Goal: Task Accomplishment & Management: Manage account settings

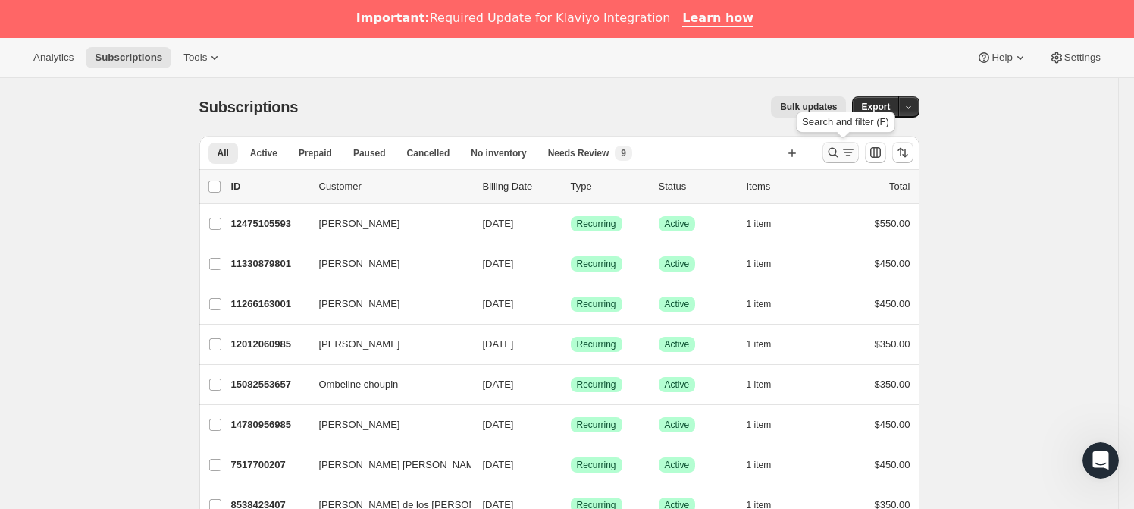
click at [844, 155] on icon "Search and filter results" at bounding box center [848, 152] width 15 height 15
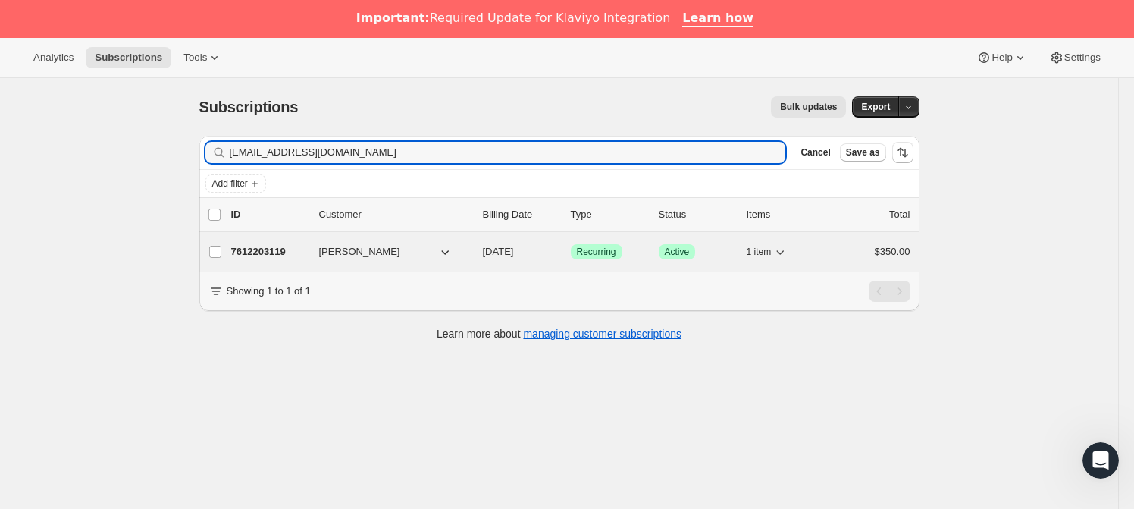
type input "[EMAIL_ADDRESS][DOMAIN_NAME]"
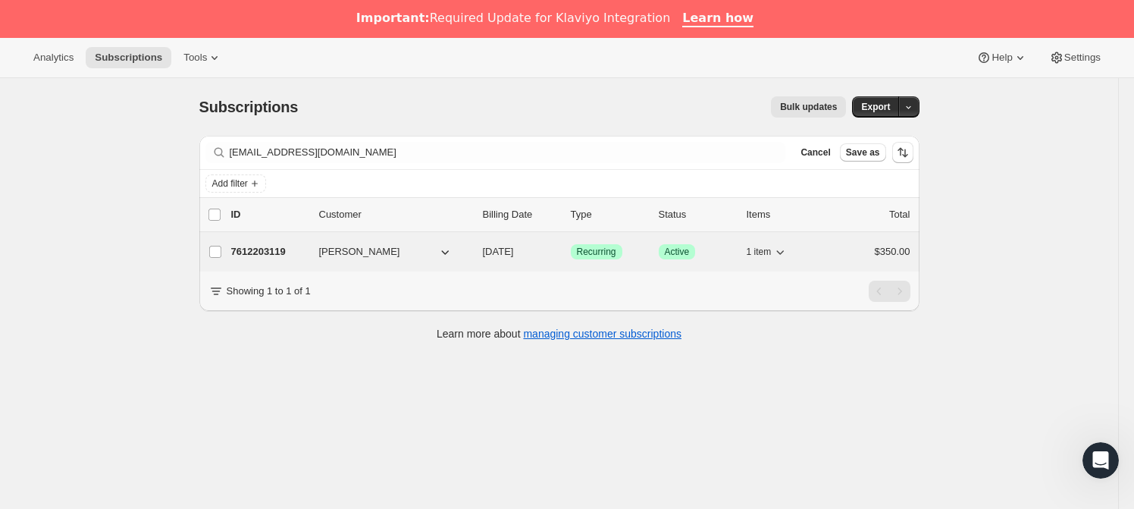
click at [271, 257] on p "7612203119" at bounding box center [269, 251] width 76 height 15
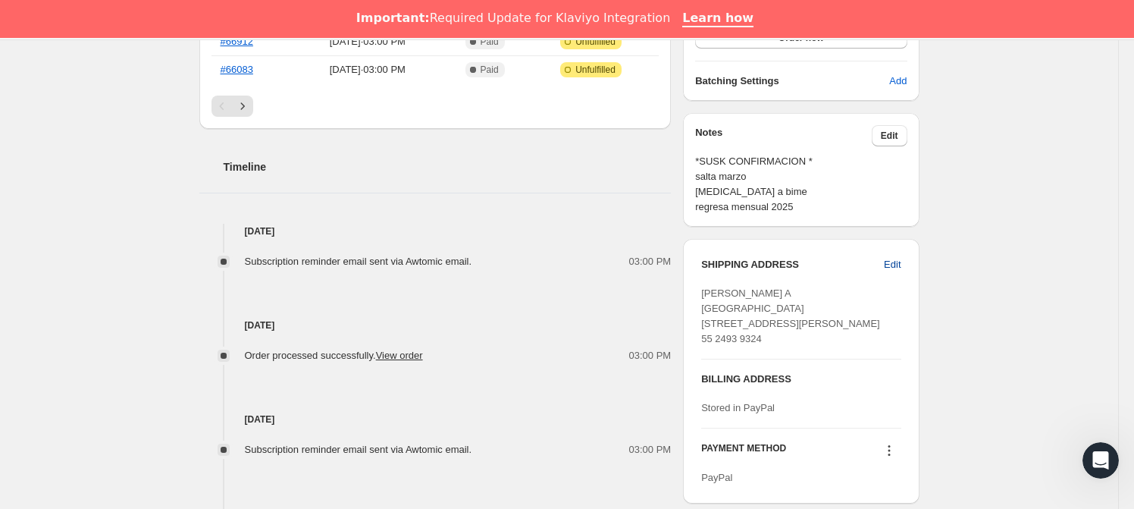
scroll to position [509, 0]
click at [889, 266] on span "Edit" at bounding box center [892, 263] width 17 height 15
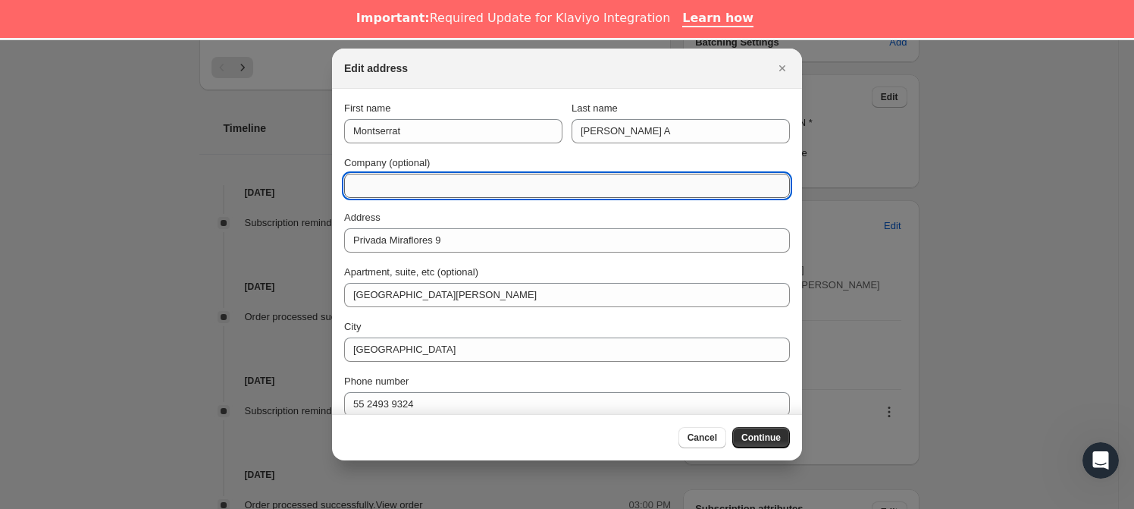
click at [400, 182] on input "Company (optional)" at bounding box center [567, 186] width 446 height 24
type input "DIRECCION 2025"
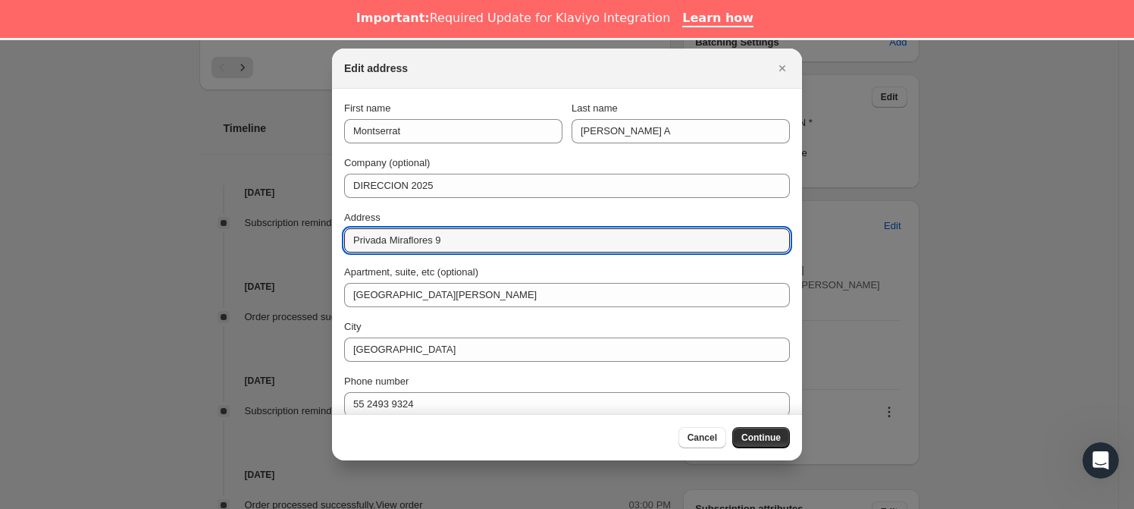
drag, startPoint x: 459, startPoint y: 239, endPoint x: 324, endPoint y: 240, distance: 134.2
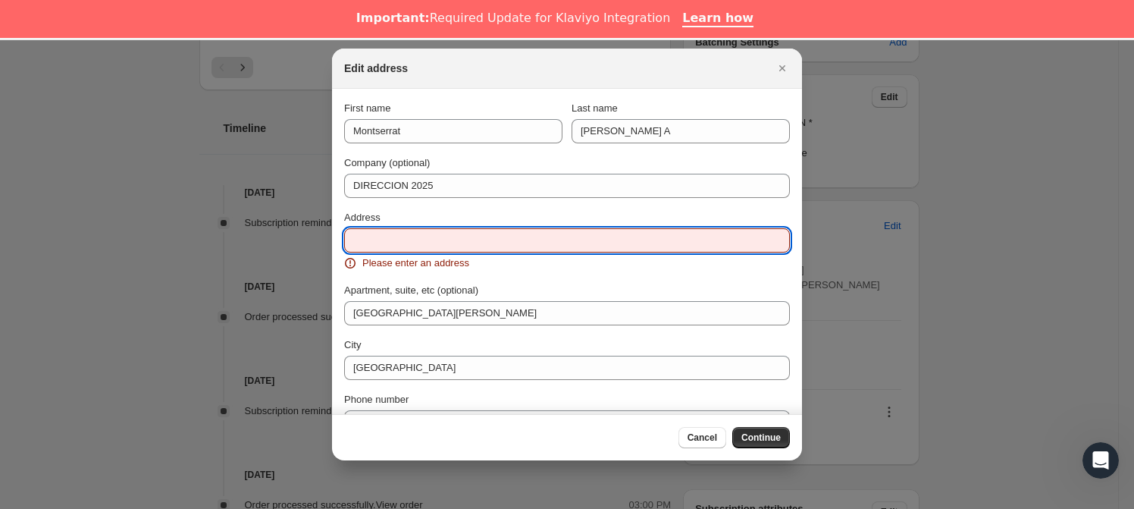
click at [381, 246] on input "Address" at bounding box center [567, 240] width 446 height 24
paste input "Av. Revolución 837"
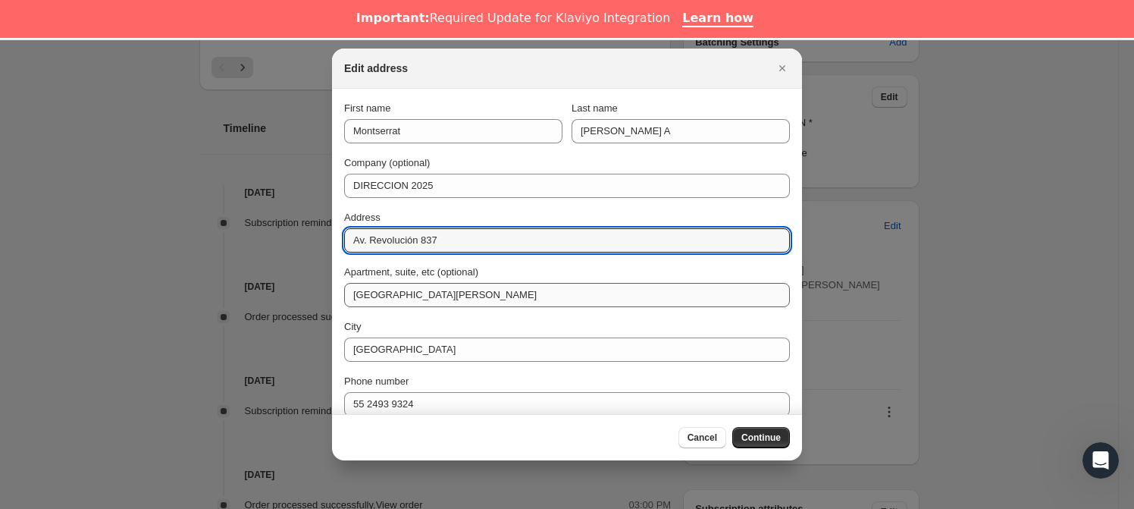
type input "Av. Revolución 837"
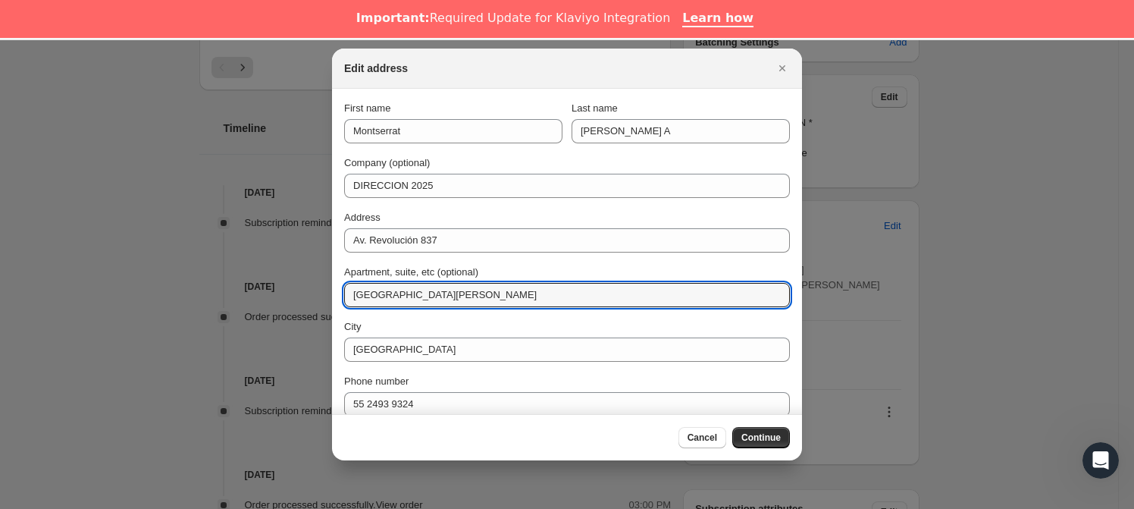
drag, startPoint x: 468, startPoint y: 296, endPoint x: 334, endPoint y: 296, distance: 133.4
click at [334, 296] on section "First name Montserrat Last name [PERSON_NAME] A Company (optional) DIRECCION 20…" at bounding box center [567, 286] width 470 height 394
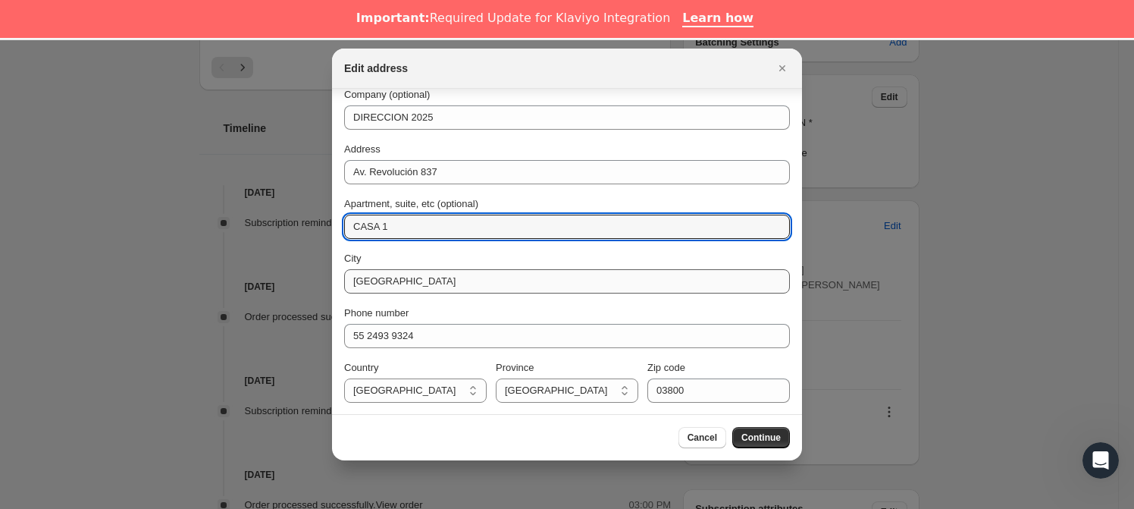
scroll to position [68, 0]
type input "CASA 1"
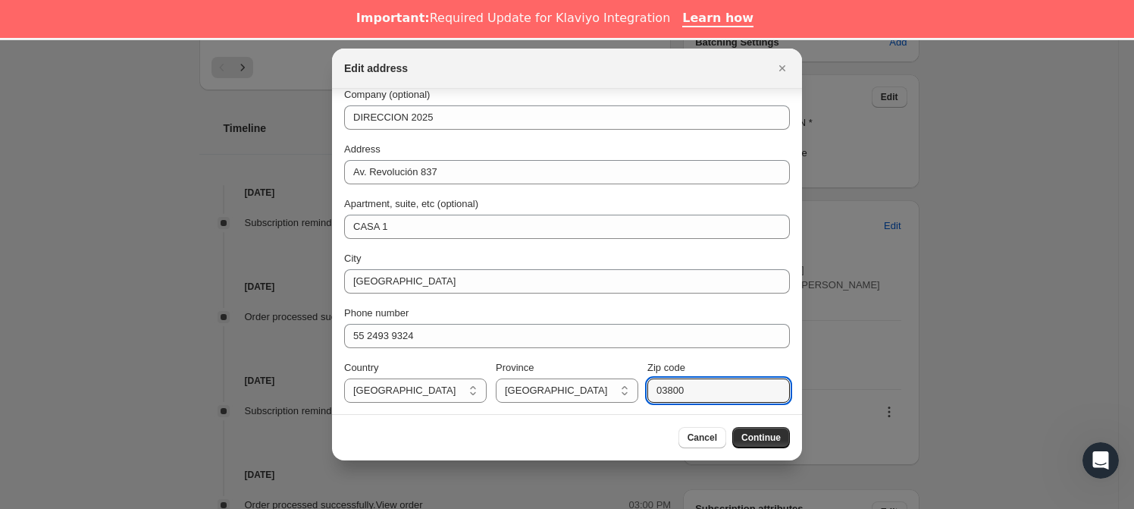
drag, startPoint x: 681, startPoint y: 393, endPoint x: 637, endPoint y: 391, distance: 44.0
click at [637, 391] on div "Country [GEOGRAPHIC_DATA] [GEOGRAPHIC_DATA] [GEOGRAPHIC_DATA] [GEOGRAPHIC_DATA]…" at bounding box center [567, 381] width 446 height 42
type input "03700"
click at [773, 443] on span "Continue" at bounding box center [760, 437] width 39 height 12
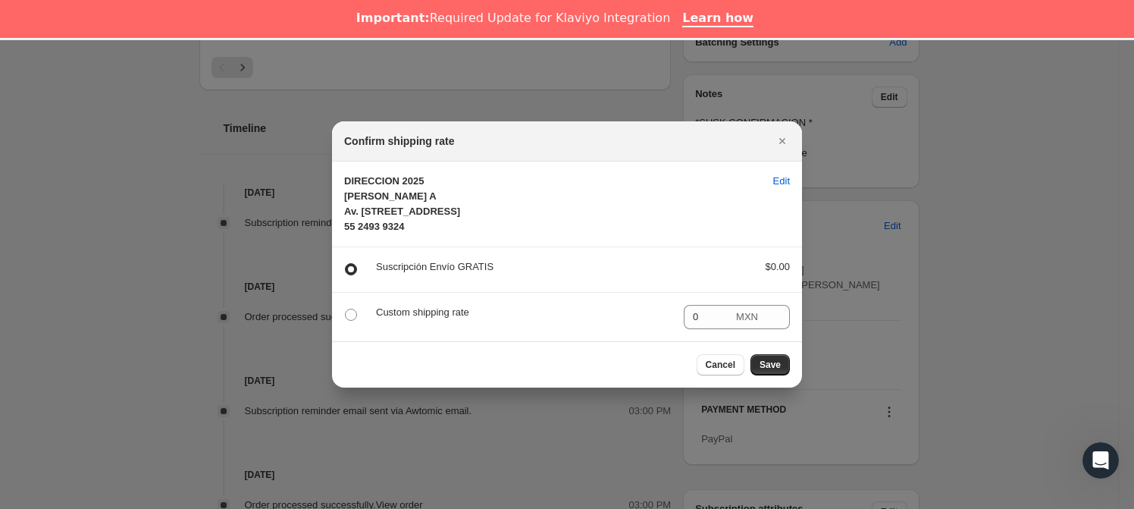
scroll to position [0, 0]
click at [774, 375] on button "Save" at bounding box center [770, 364] width 39 height 21
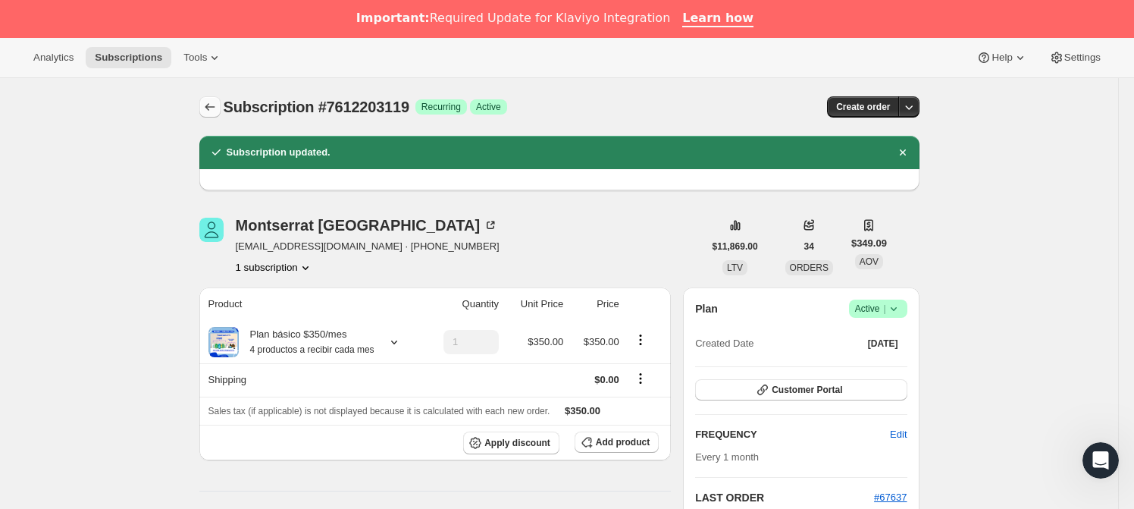
click at [221, 110] on button "Subscriptions" at bounding box center [209, 106] width 21 height 21
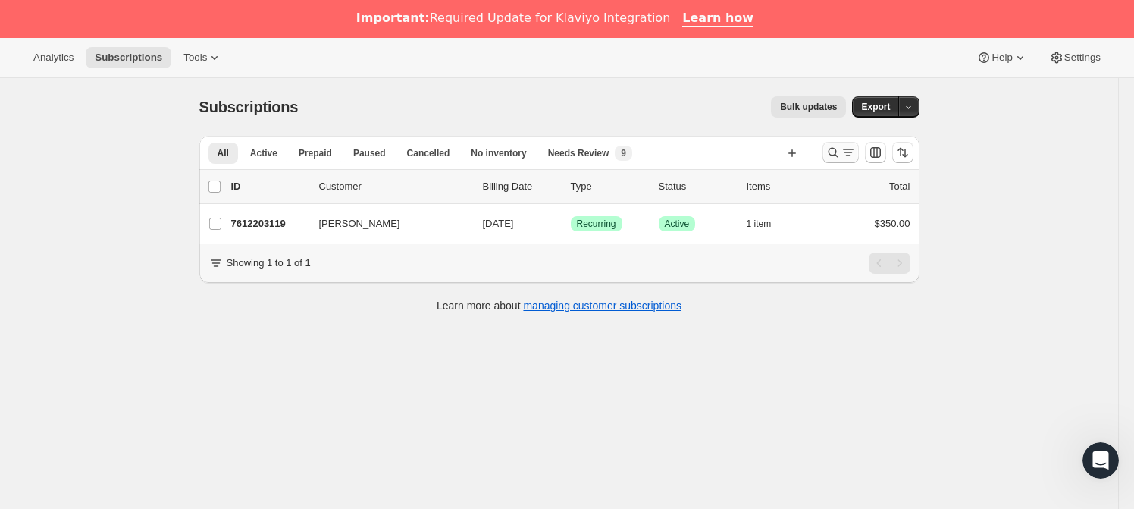
click at [825, 152] on div at bounding box center [868, 152] width 103 height 30
click at [845, 153] on icon "Search and filter results" at bounding box center [848, 152] width 15 height 15
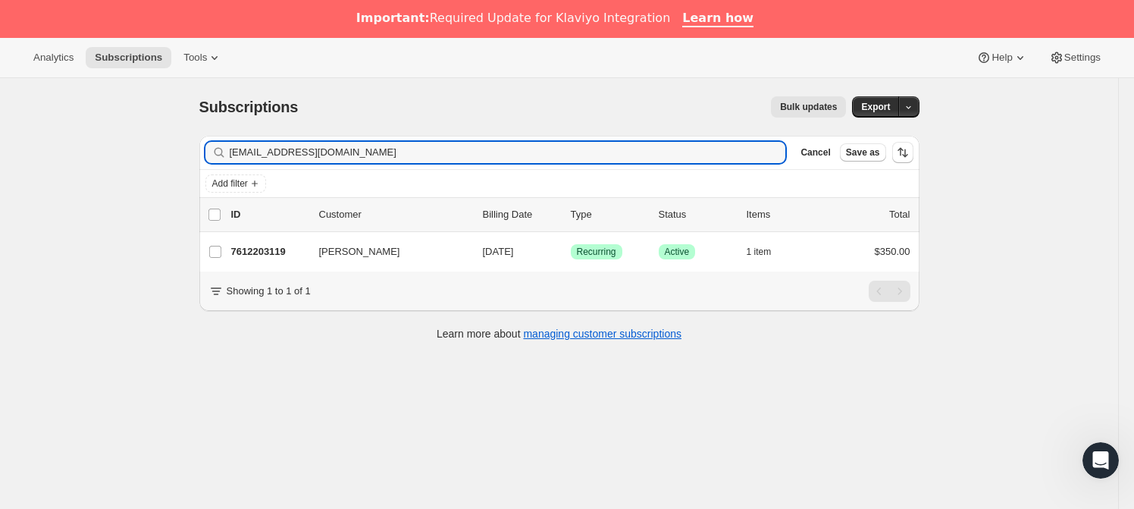
drag, startPoint x: 303, startPoint y: 147, endPoint x: 49, endPoint y: 129, distance: 255.4
click at [49, 129] on div "Subscriptions. This page is ready Subscriptions Bulk updates More actions Bulk …" at bounding box center [559, 332] width 1118 height 509
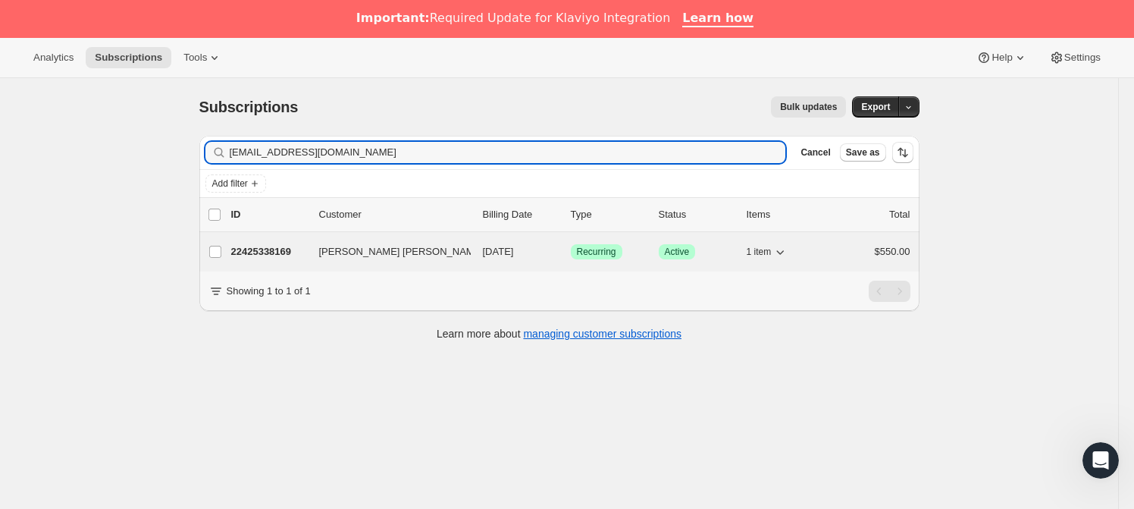
type input "[EMAIL_ADDRESS][DOMAIN_NAME]"
click at [281, 250] on p "22425338169" at bounding box center [269, 251] width 76 height 15
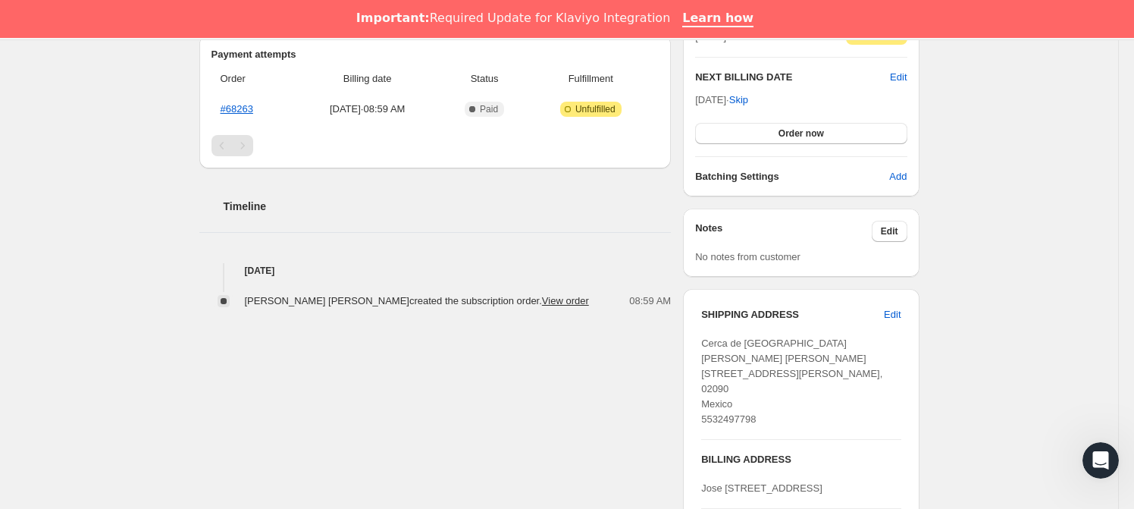
scroll to position [414, 0]
click at [885, 222] on button "Edit" at bounding box center [890, 230] width 36 height 21
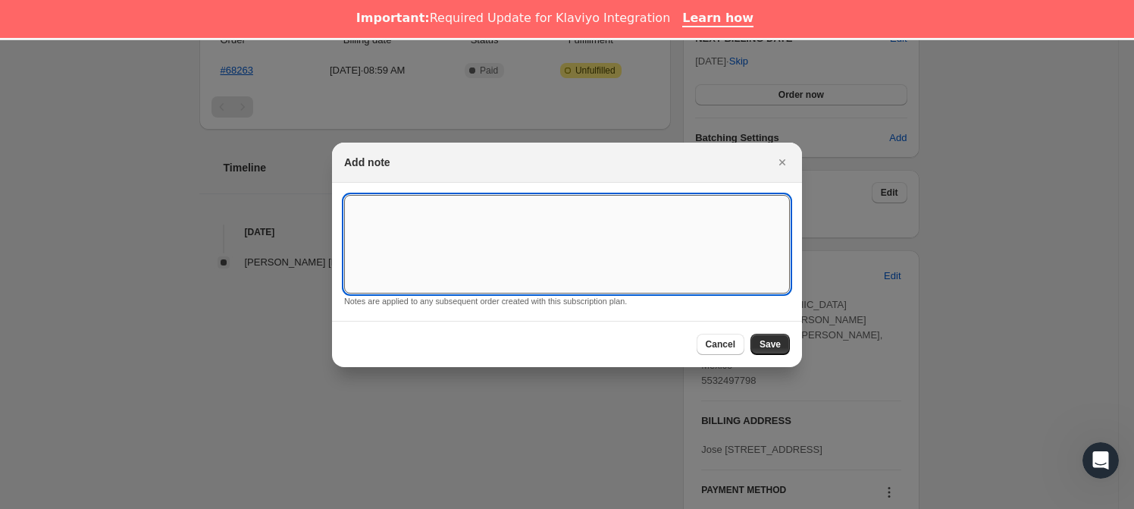
click at [462, 259] on textarea ":rjc:" at bounding box center [567, 244] width 446 height 99
type textarea "*SUSK CONFIRM*"
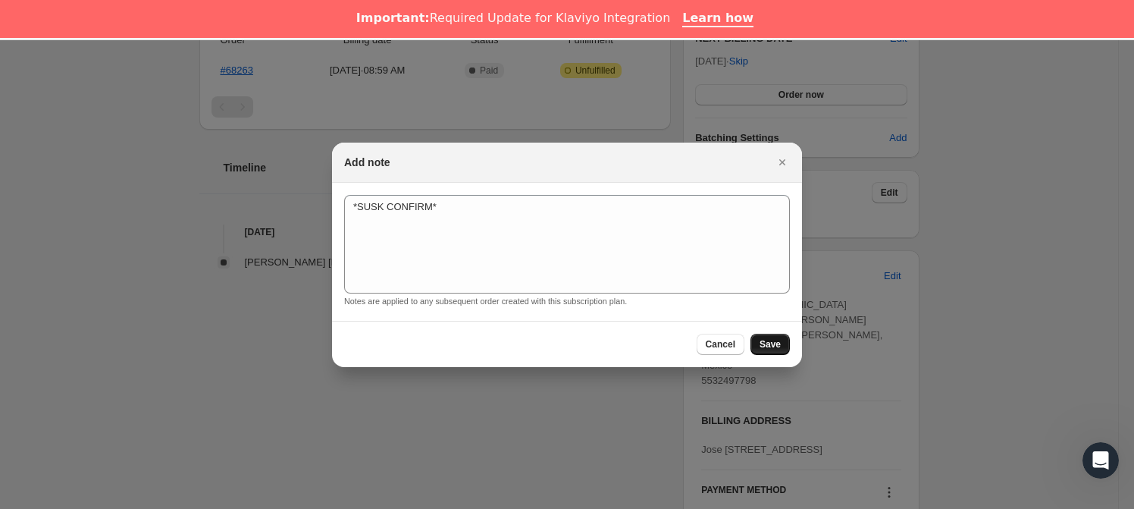
click at [773, 343] on span "Save" at bounding box center [770, 344] width 21 height 12
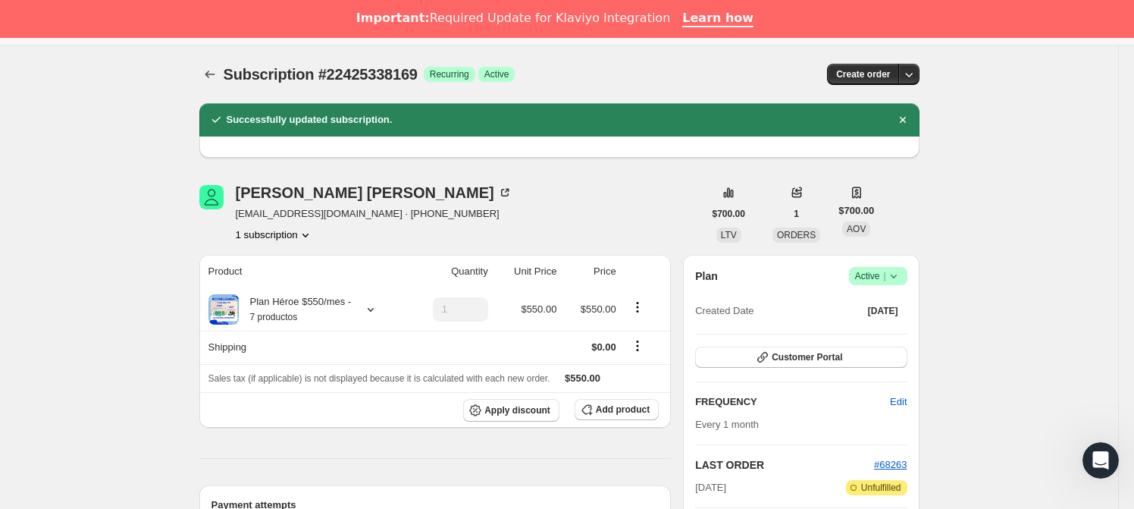
scroll to position [0, 0]
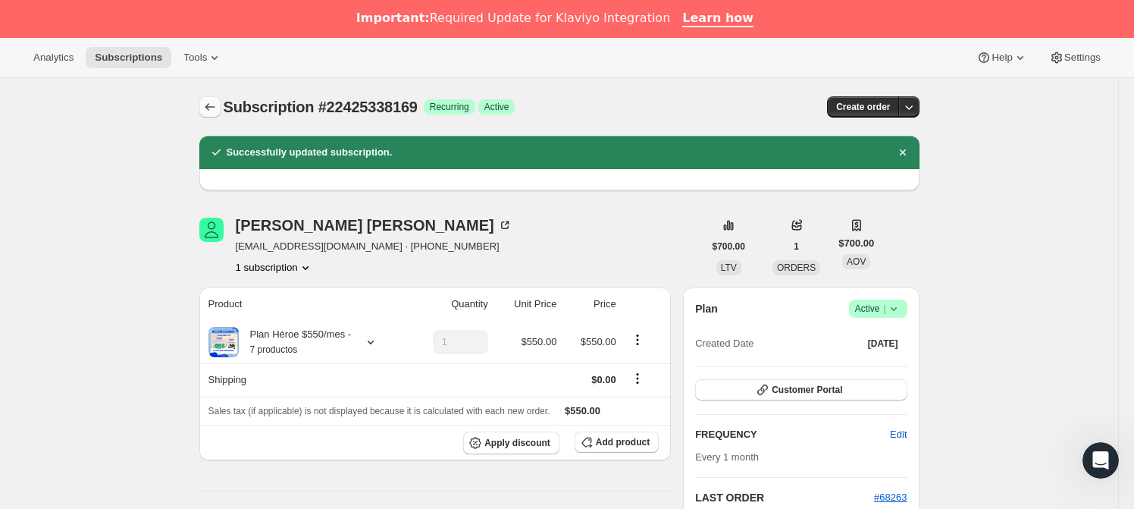
click at [208, 105] on icon "Subscriptions" at bounding box center [209, 106] width 15 height 15
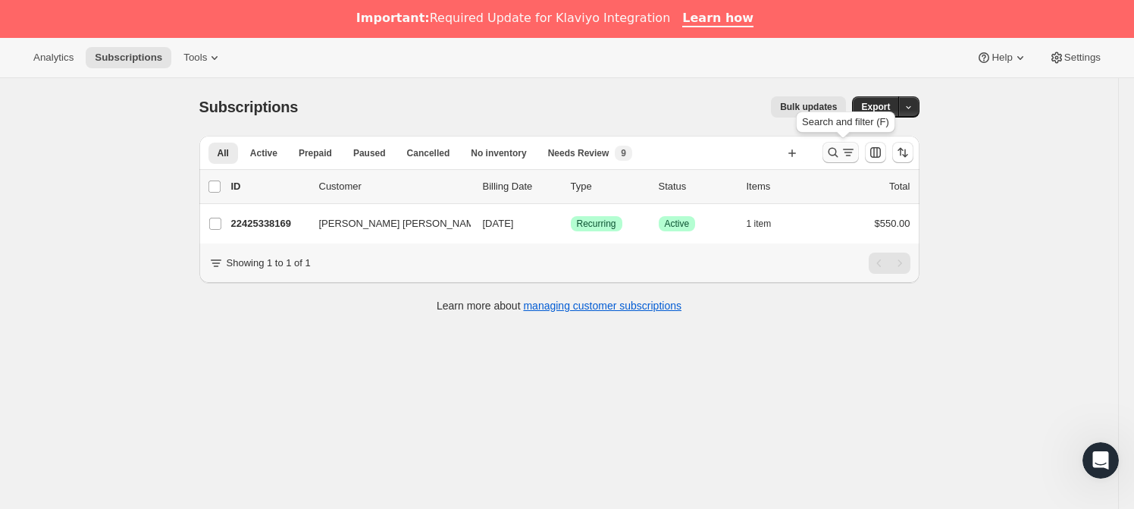
click at [829, 153] on icon "Search and filter results" at bounding box center [833, 152] width 15 height 15
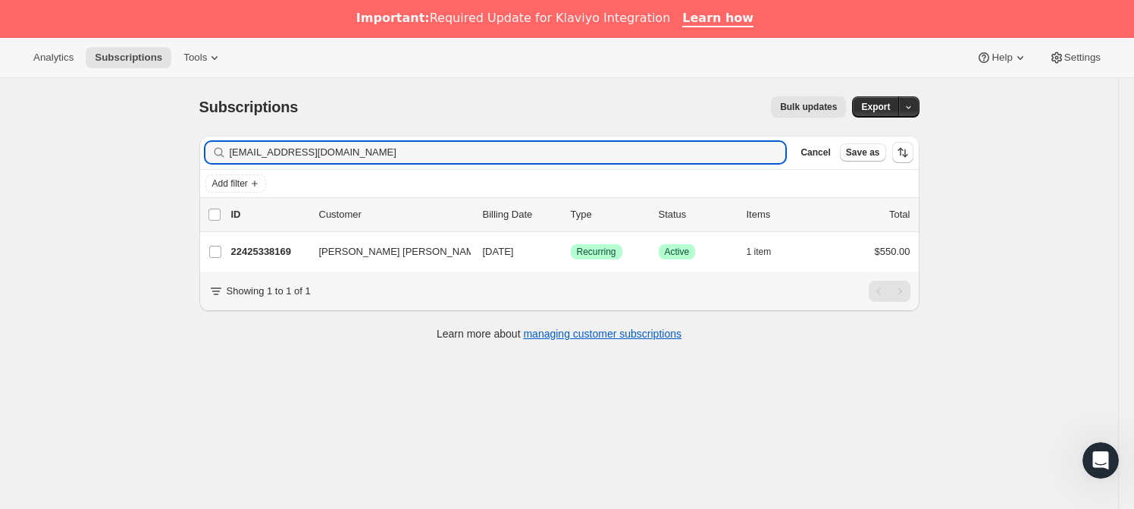
drag, startPoint x: 435, startPoint y: 152, endPoint x: 185, endPoint y: 147, distance: 250.2
click at [185, 147] on div "Subscriptions. This page is ready Subscriptions Bulk updates More actions Bulk …" at bounding box center [559, 217] width 757 height 278
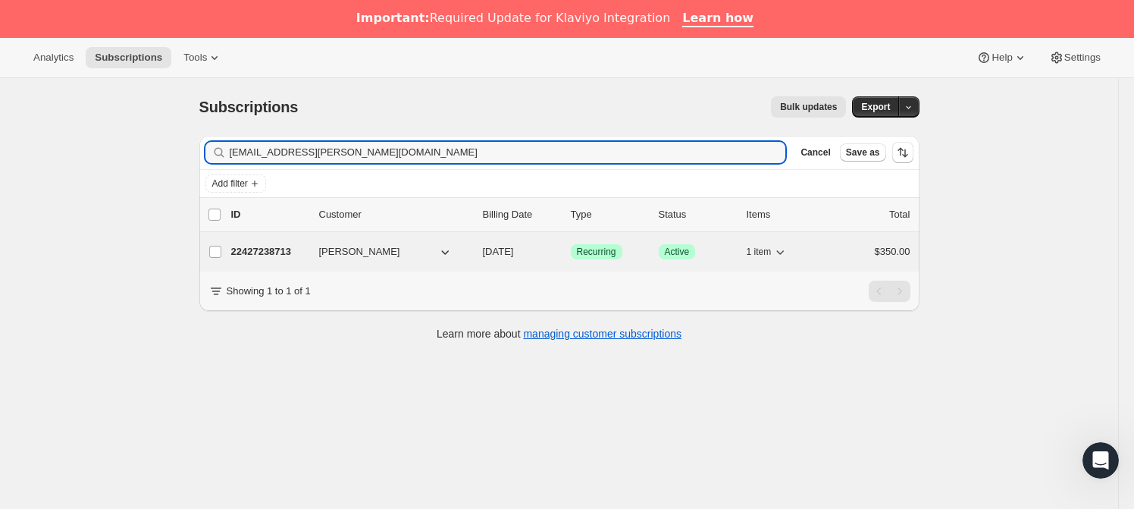
type input "[EMAIL_ADDRESS][PERSON_NAME][DOMAIN_NAME]"
click at [259, 253] on p "22427238713" at bounding box center [269, 251] width 76 height 15
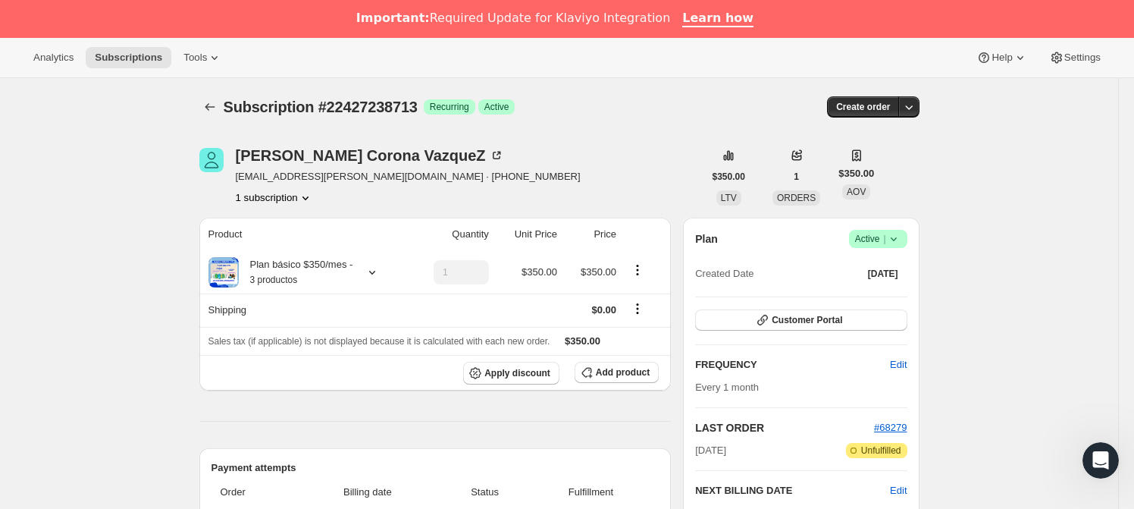
click at [895, 234] on icon at bounding box center [893, 238] width 15 height 15
click at [875, 288] on span "Cancel subscription" at bounding box center [883, 293] width 86 height 11
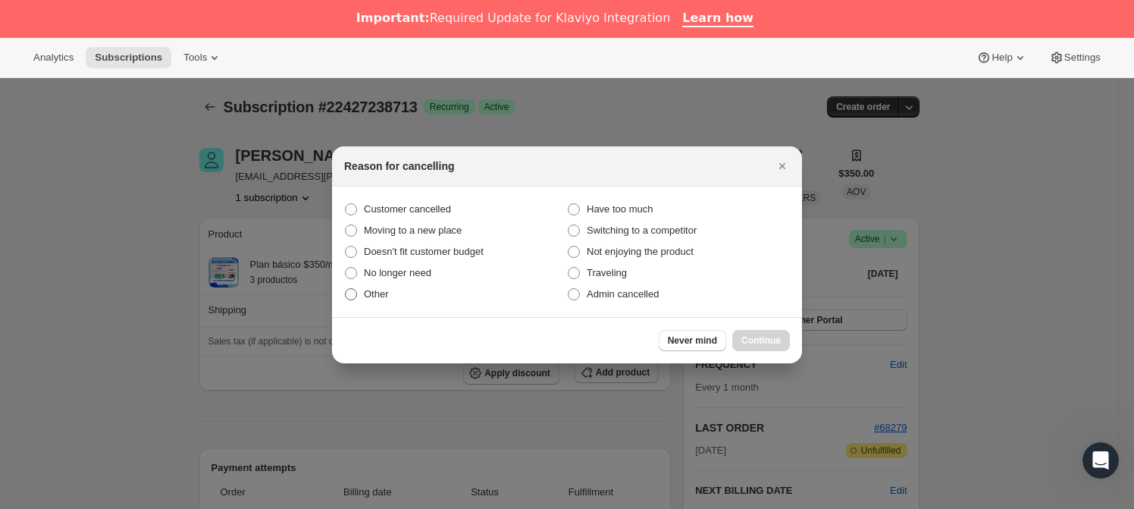
click at [380, 295] on span "Other" at bounding box center [376, 293] width 25 height 11
click at [346, 289] on input "Other" at bounding box center [345, 288] width 1 height 1
radio input "true"
click at [748, 337] on span "Continue" at bounding box center [760, 340] width 39 height 12
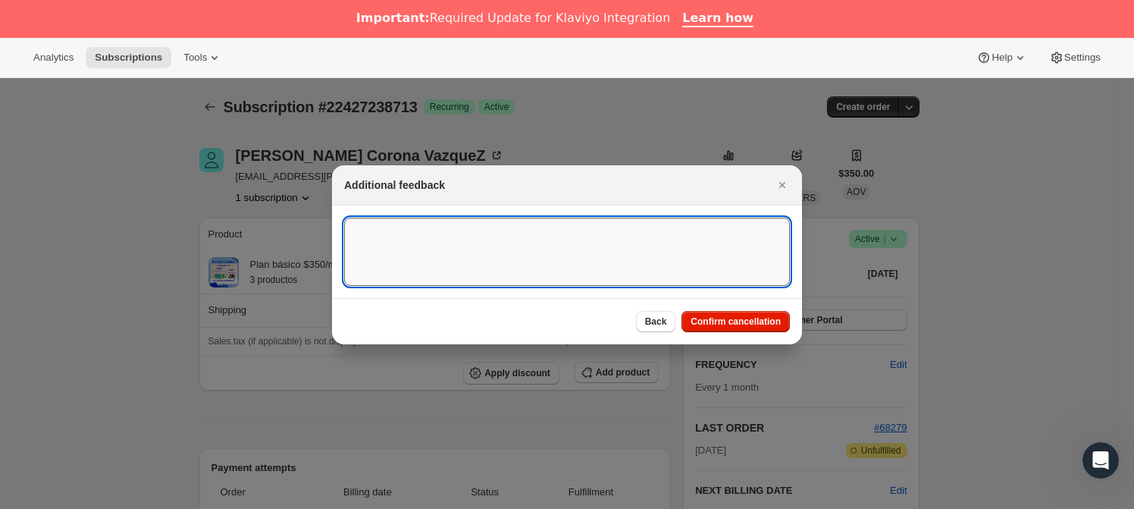
click at [424, 246] on textarea ":rpd:" at bounding box center [567, 252] width 446 height 68
drag, startPoint x: 424, startPoint y: 221, endPoint x: 425, endPoint y: 256, distance: 35.6
click at [423, 222] on textarea "NO HAY SUSK EEN NACCIONAL" at bounding box center [567, 252] width 446 height 68
type textarea "NO HAY SUSK EN NACIONAL"
click at [730, 311] on button "Confirm cancellation" at bounding box center [736, 321] width 108 height 21
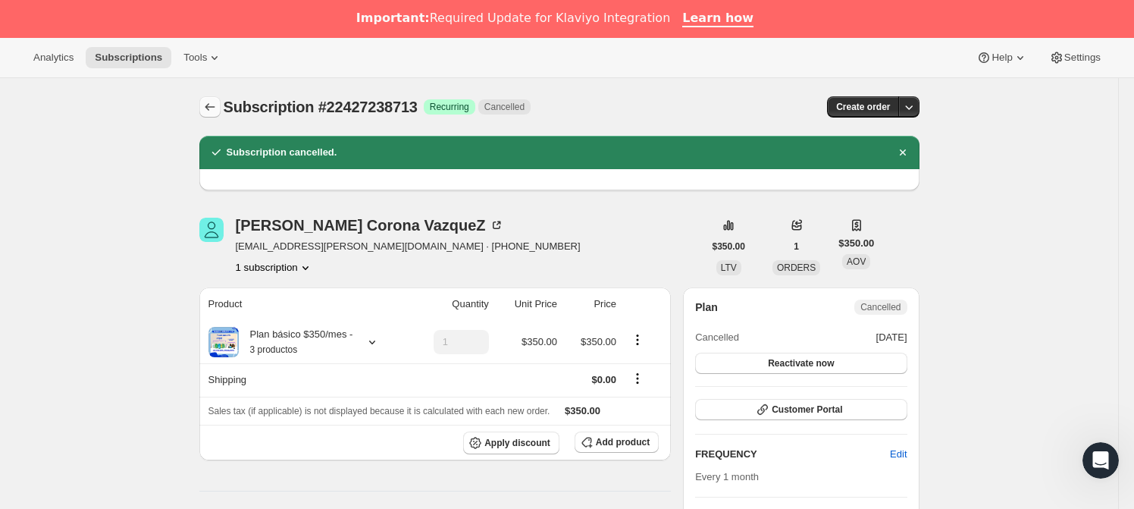
click at [215, 106] on icon "Subscriptions" at bounding box center [209, 106] width 15 height 15
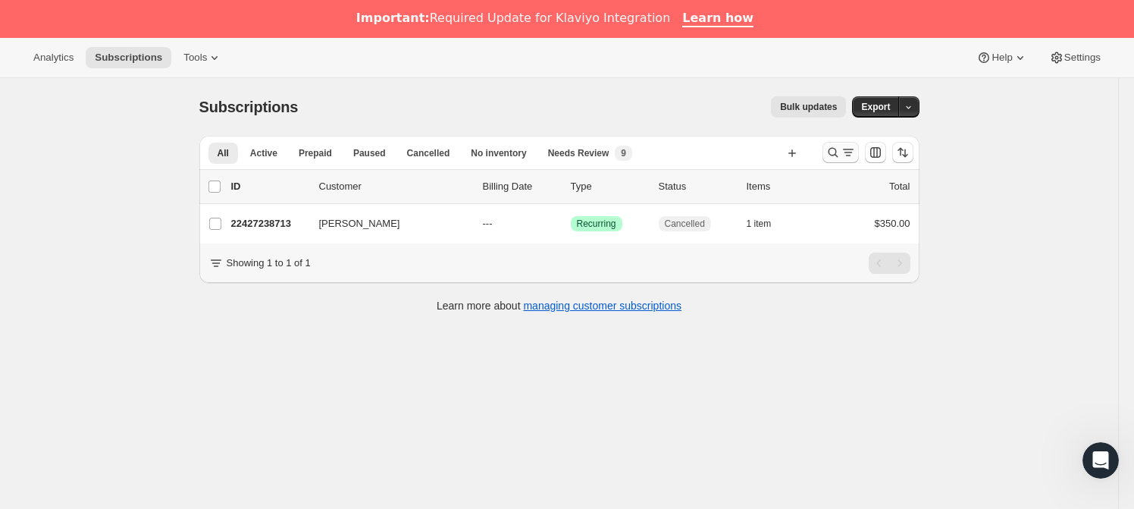
click at [839, 157] on icon "Search and filter results" at bounding box center [833, 152] width 15 height 15
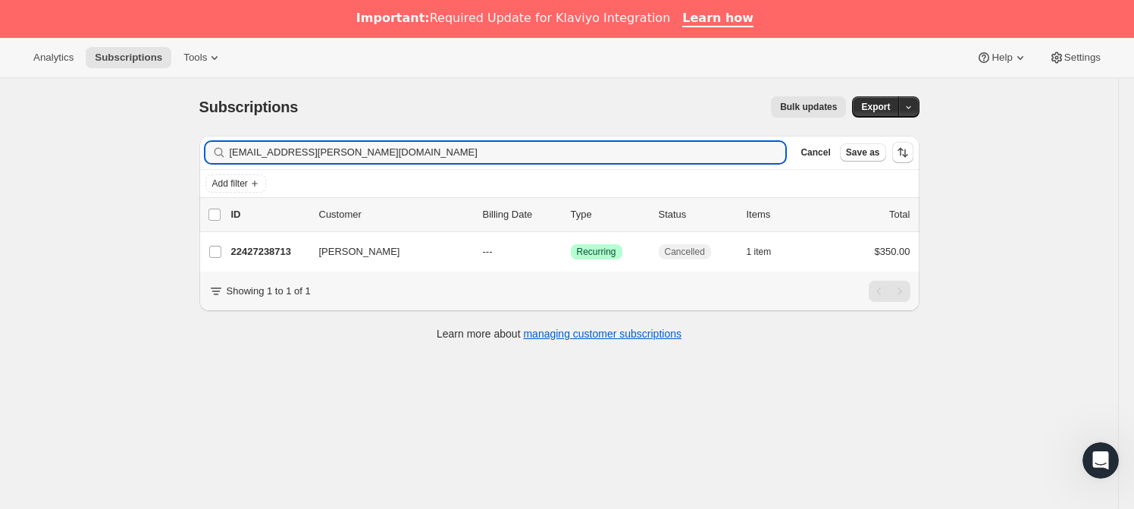
drag, startPoint x: 432, startPoint y: 152, endPoint x: 144, endPoint y: 142, distance: 288.3
click at [145, 142] on div "Subscriptions. This page is ready Subscriptions Bulk updates More actions Bulk …" at bounding box center [559, 332] width 1118 height 509
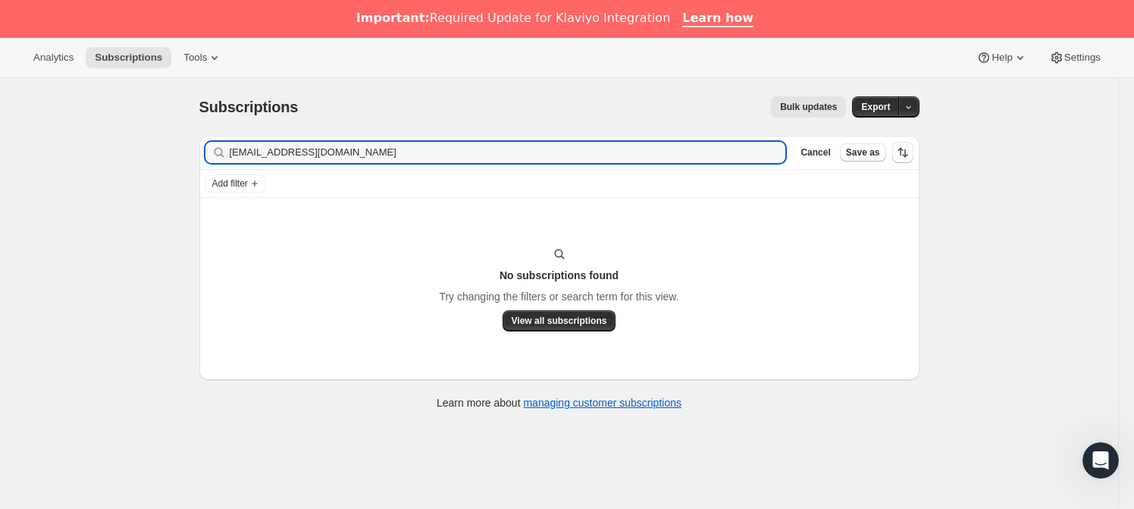
type input "[EMAIL_ADDRESS][DOMAIN_NAME]"
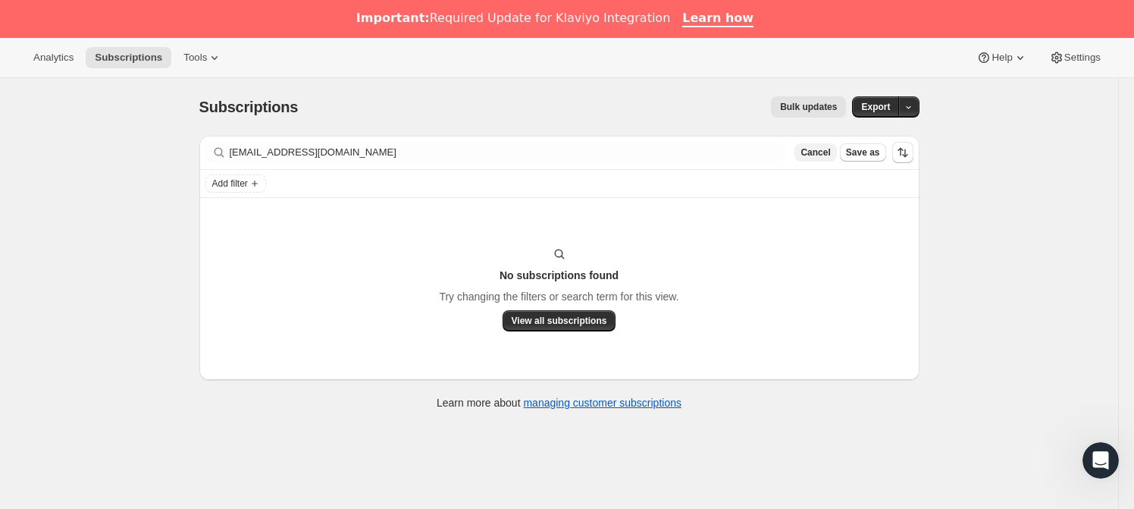
click at [823, 146] on span "Cancel" at bounding box center [816, 152] width 30 height 12
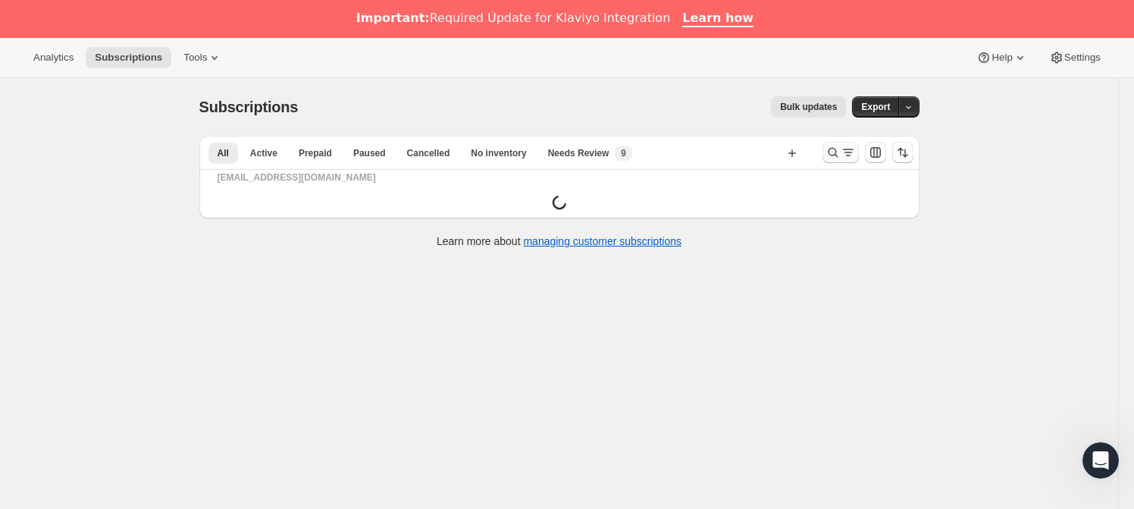
click at [836, 150] on icon "Search and filter results" at bounding box center [833, 152] width 15 height 15
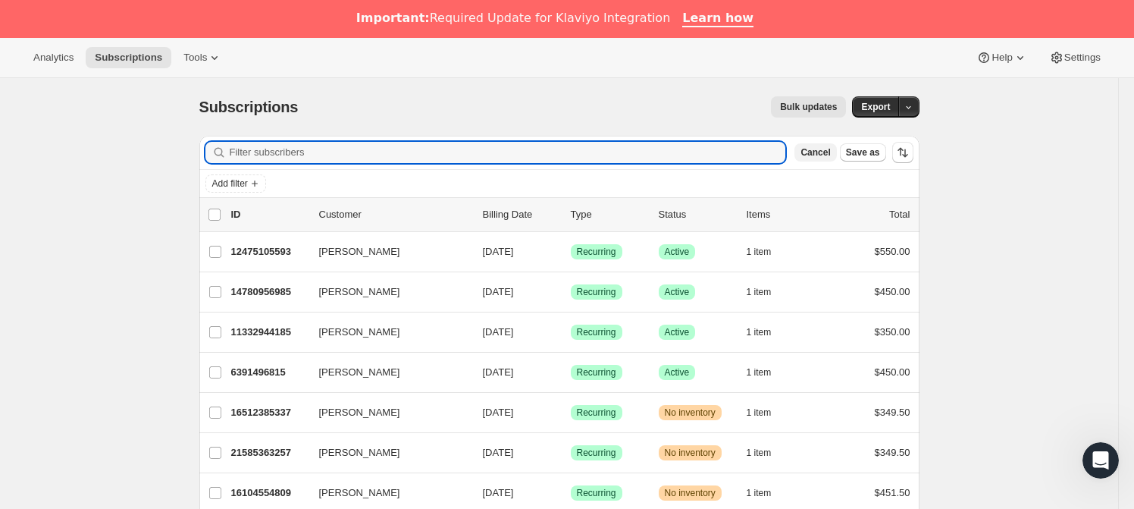
paste input "[EMAIL_ADDRESS][DOMAIN_NAME]"
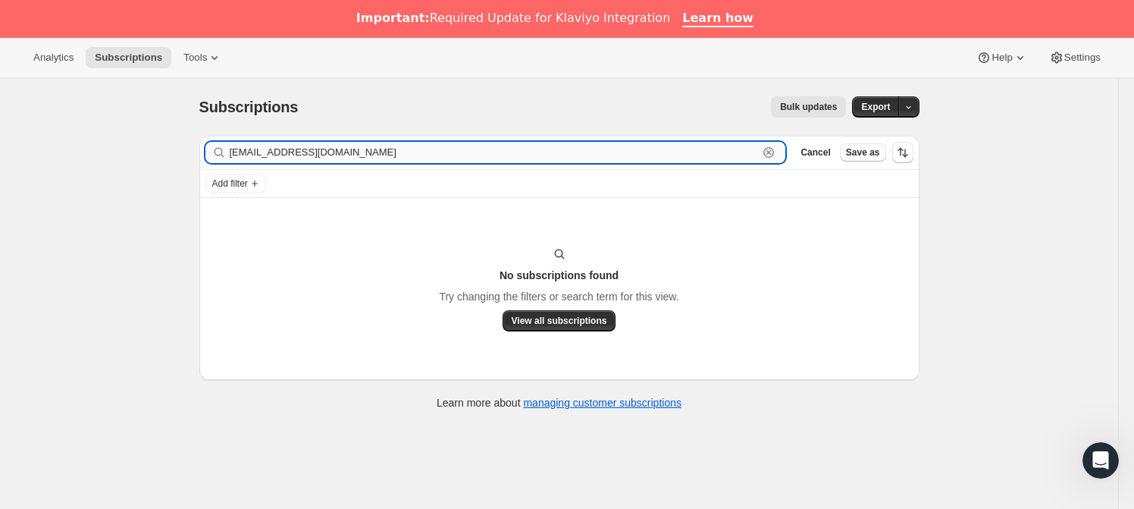
click at [246, 152] on input "[EMAIL_ADDRESS][DOMAIN_NAME]" at bounding box center [494, 152] width 529 height 21
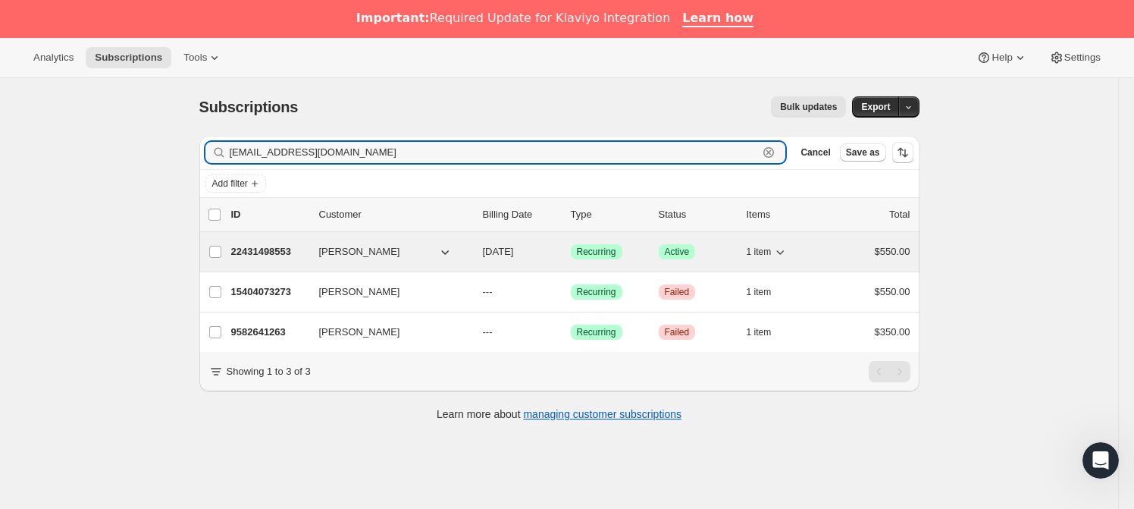
type input "[EMAIL_ADDRESS][DOMAIN_NAME]"
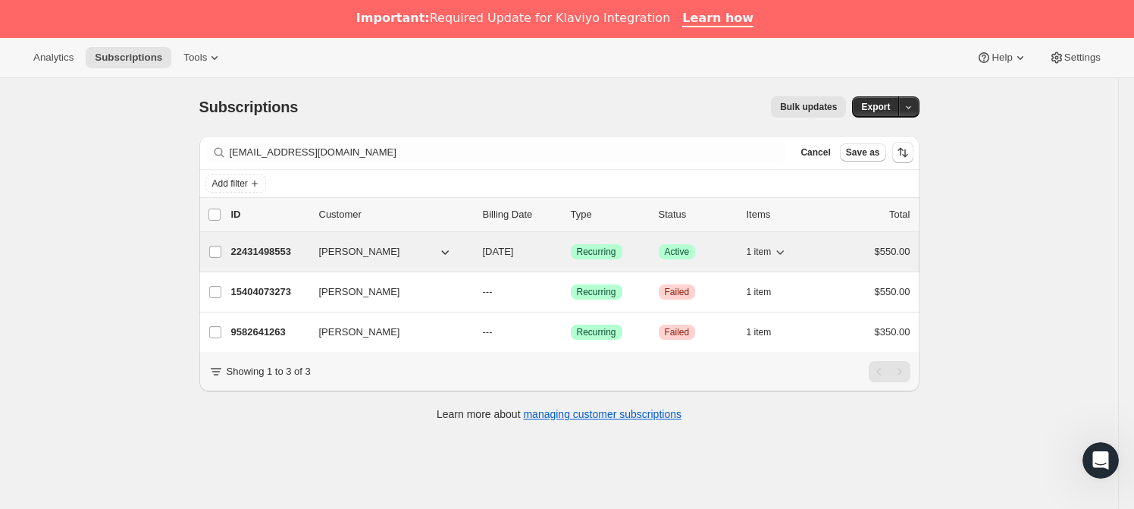
click at [361, 244] on span "[PERSON_NAME]" at bounding box center [359, 251] width 81 height 15
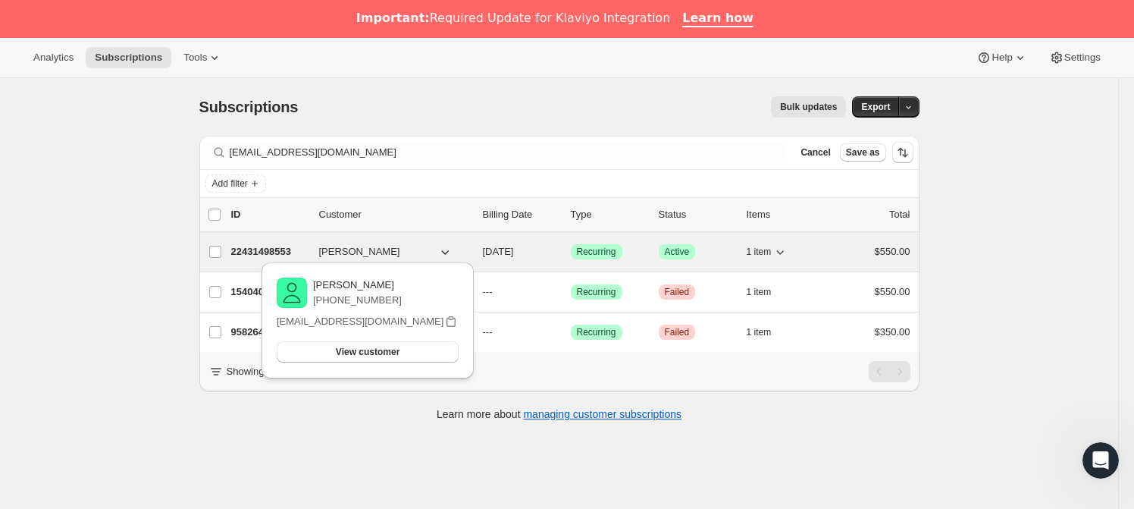
click at [252, 247] on p "22431498553" at bounding box center [269, 251] width 76 height 15
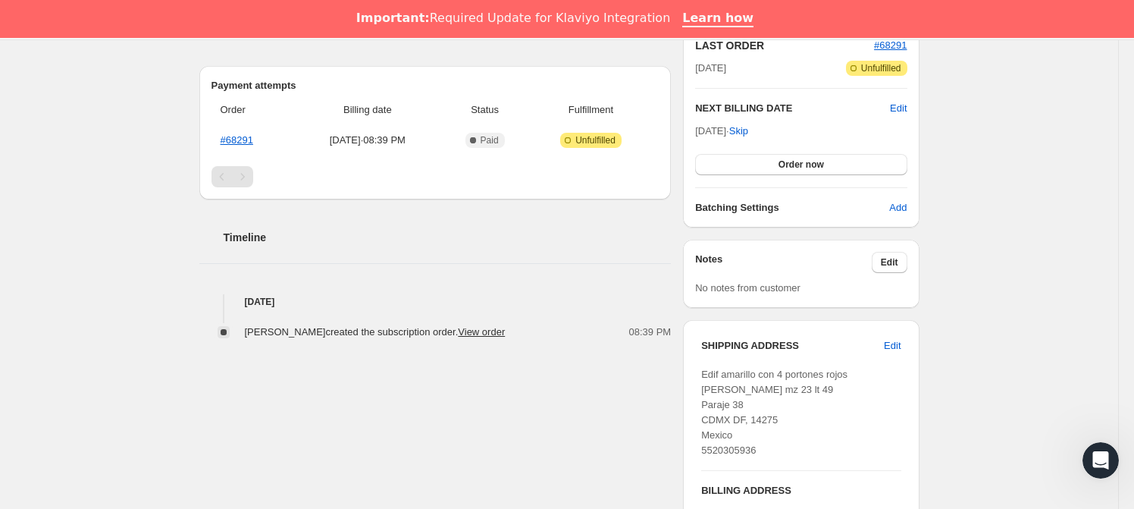
scroll to position [383, 0]
click at [898, 265] on span "Edit" at bounding box center [889, 262] width 17 height 12
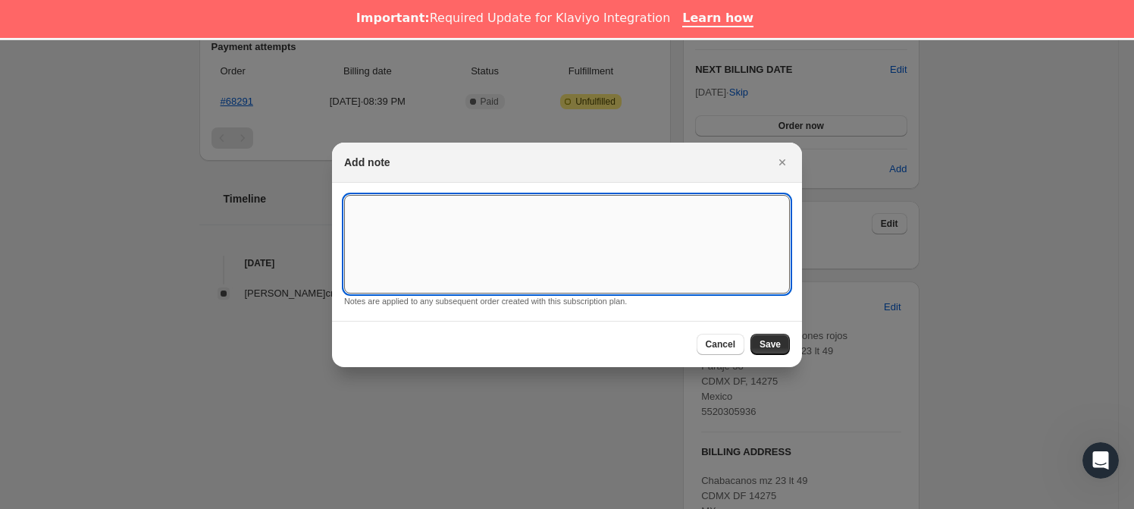
click at [581, 267] on textarea ":r1be:" at bounding box center [567, 244] width 446 height 99
type textarea "*"
click at [391, 206] on textarea "*SUSK CNFIRM*" at bounding box center [567, 244] width 446 height 99
type textarea "*SUSK CONFIRM*"
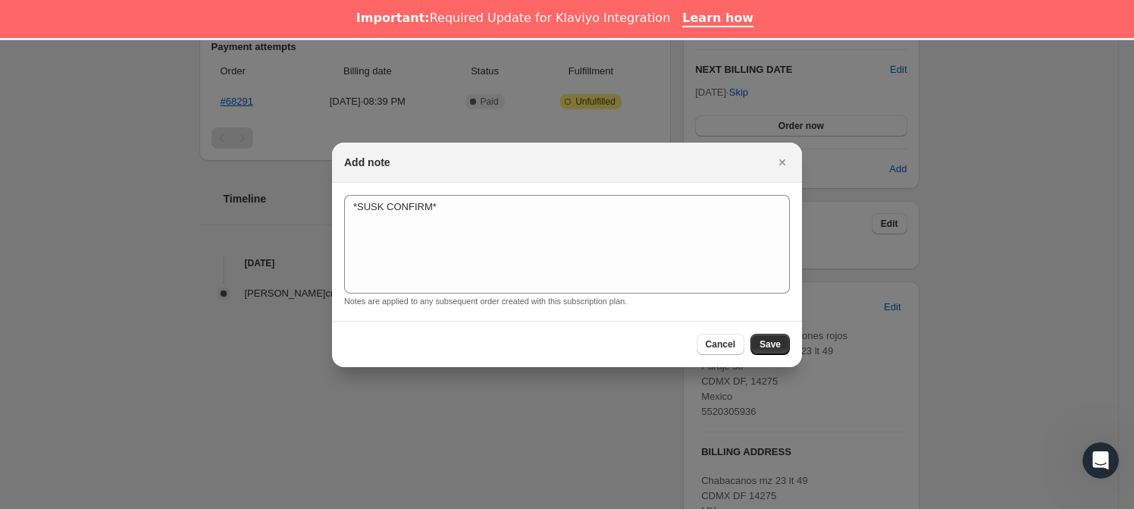
drag, startPoint x: 775, startPoint y: 335, endPoint x: 769, endPoint y: 325, distance: 11.6
click at [774, 335] on button "Save" at bounding box center [770, 344] width 39 height 21
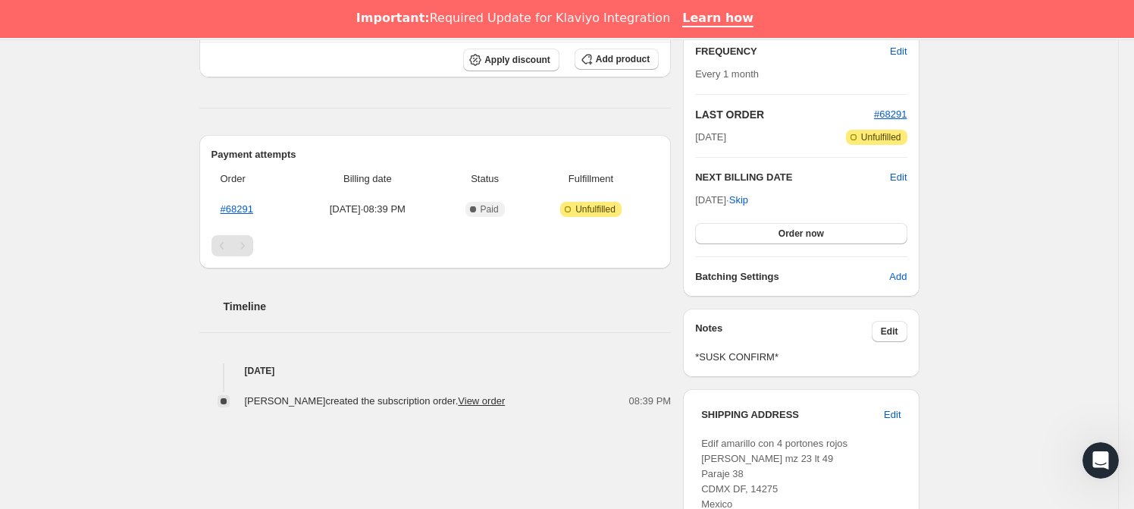
scroll to position [0, 0]
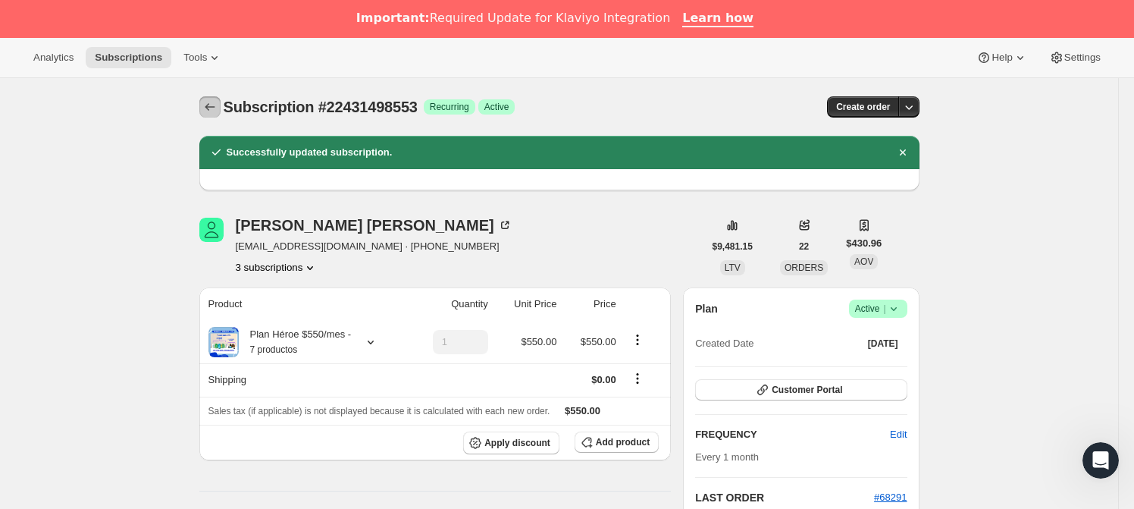
click at [212, 106] on icon "Subscriptions" at bounding box center [209, 106] width 15 height 15
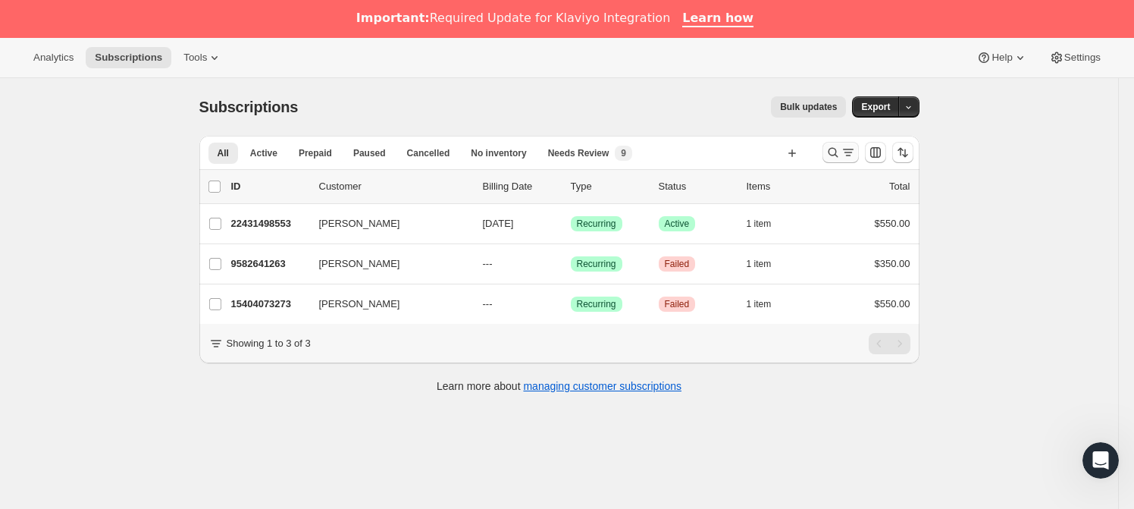
click at [831, 152] on icon "Search and filter results" at bounding box center [833, 152] width 15 height 15
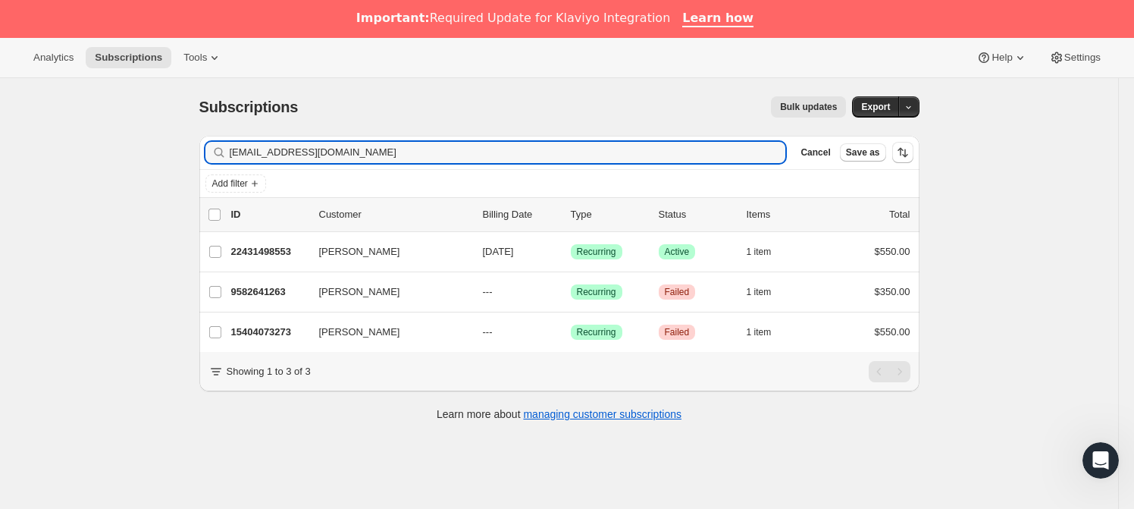
drag, startPoint x: 376, startPoint y: 149, endPoint x: 161, endPoint y: 144, distance: 215.4
click at [161, 144] on div "Subscriptions. This page is ready Subscriptions Bulk updates More actions Bulk …" at bounding box center [559, 332] width 1118 height 509
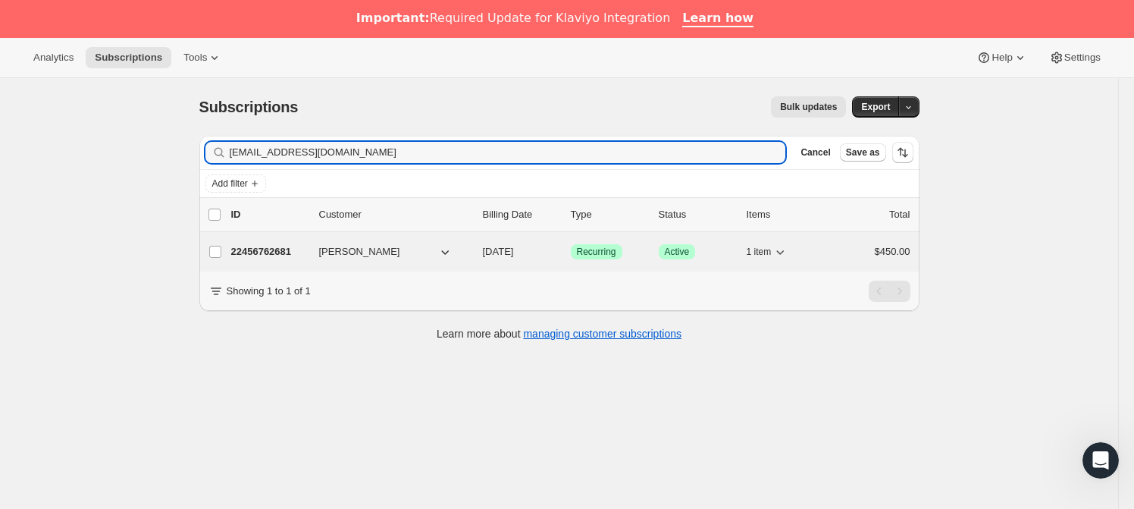
type input "[EMAIL_ADDRESS][DOMAIN_NAME]"
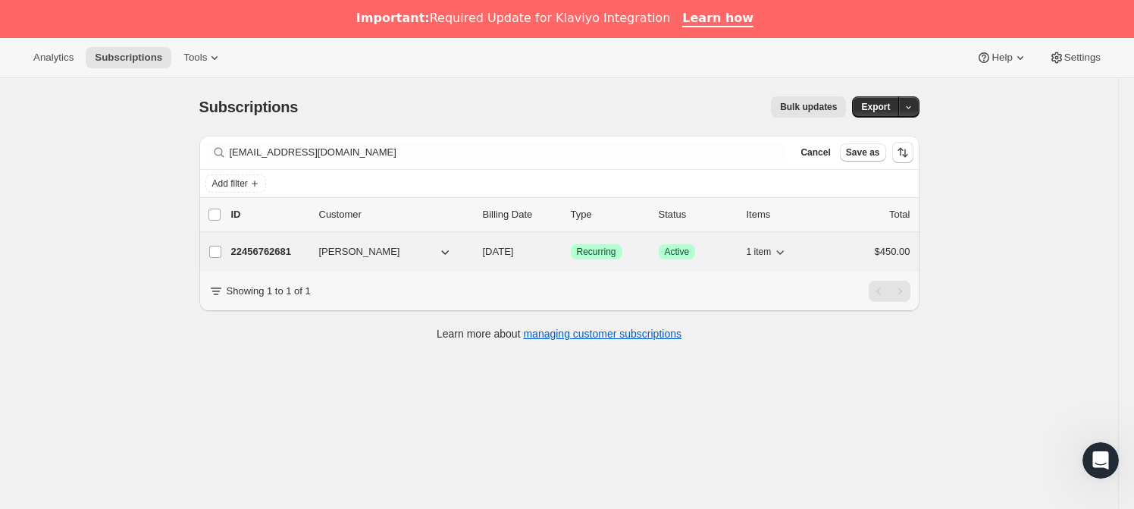
click at [303, 249] on p "22456762681" at bounding box center [269, 251] width 76 height 15
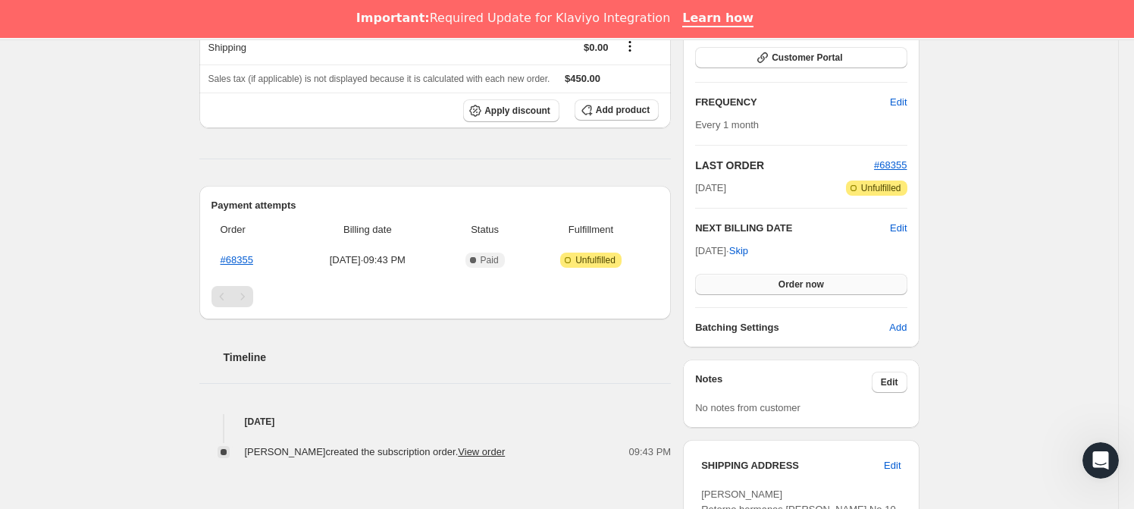
scroll to position [263, 0]
click at [897, 378] on span "Edit" at bounding box center [889, 381] width 17 height 12
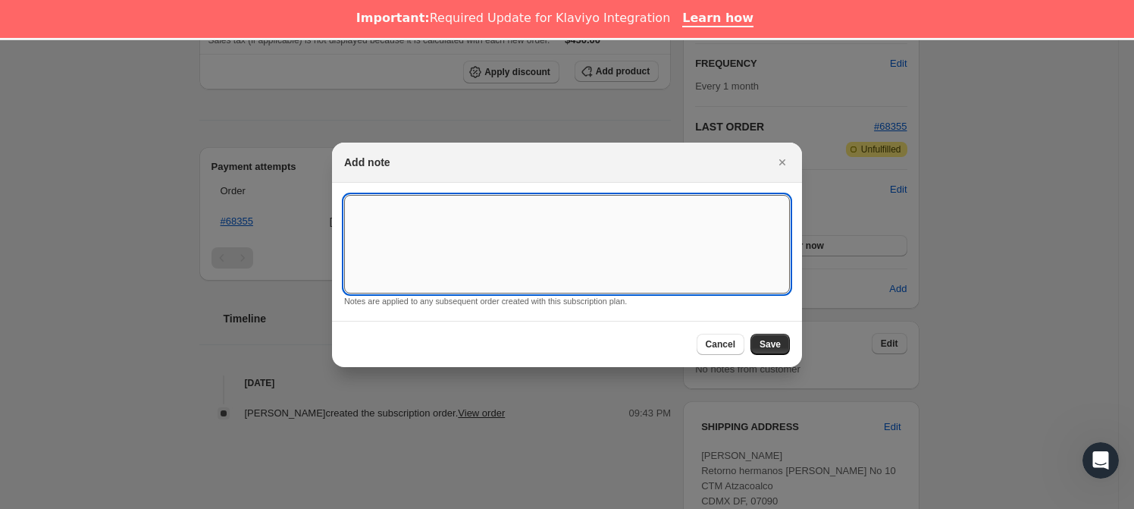
click at [546, 255] on textarea ":r1i9:" at bounding box center [567, 244] width 446 height 99
type textarea "*SUSK CONFIRM*"
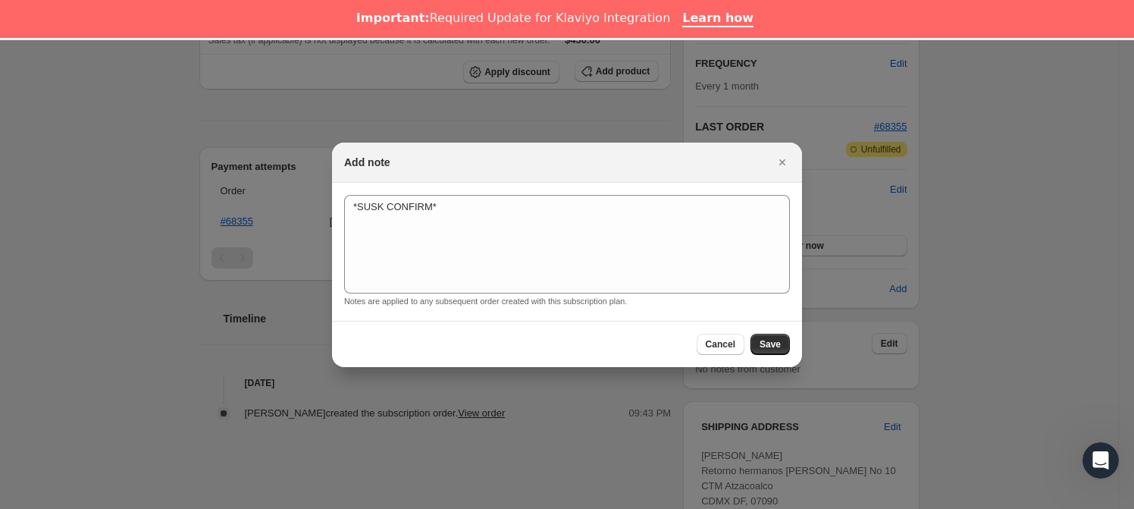
drag, startPoint x: 771, startPoint y: 337, endPoint x: 738, endPoint y: 317, distance: 39.1
click at [770, 338] on span "Save" at bounding box center [770, 344] width 21 height 12
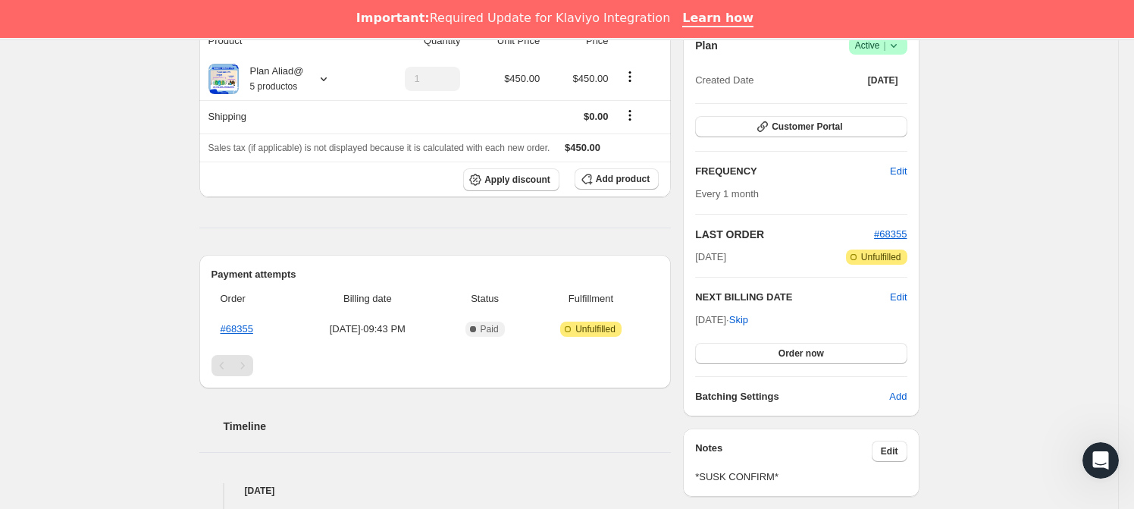
scroll to position [0, 0]
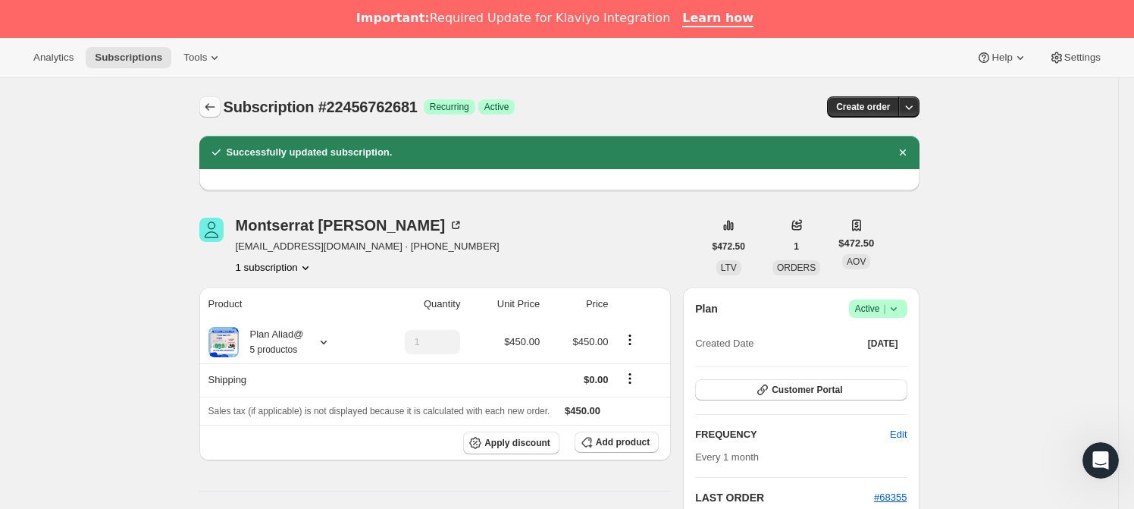
click at [215, 107] on icon "Subscriptions" at bounding box center [209, 106] width 15 height 15
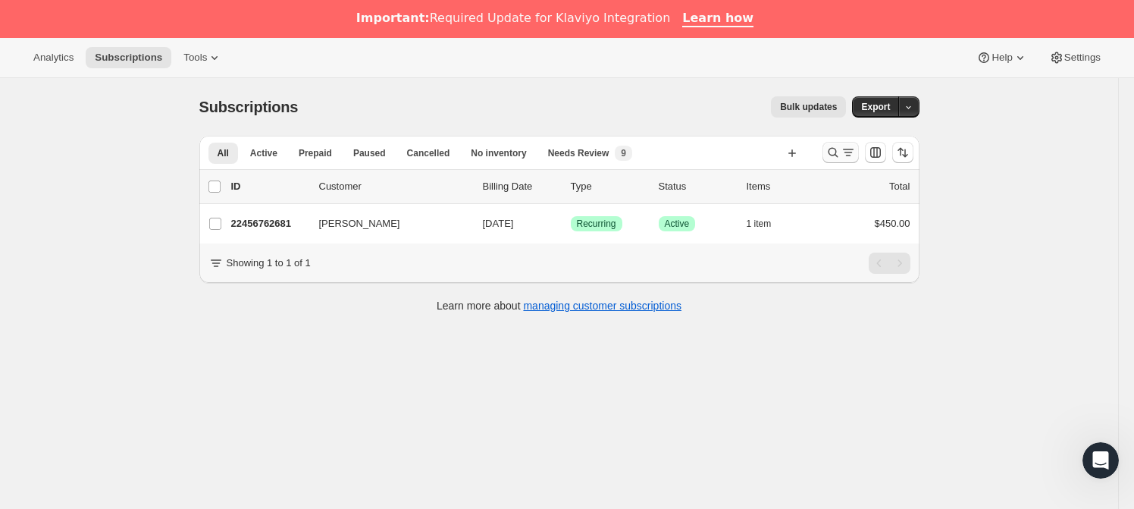
click at [833, 146] on icon "Search and filter results" at bounding box center [833, 152] width 15 height 15
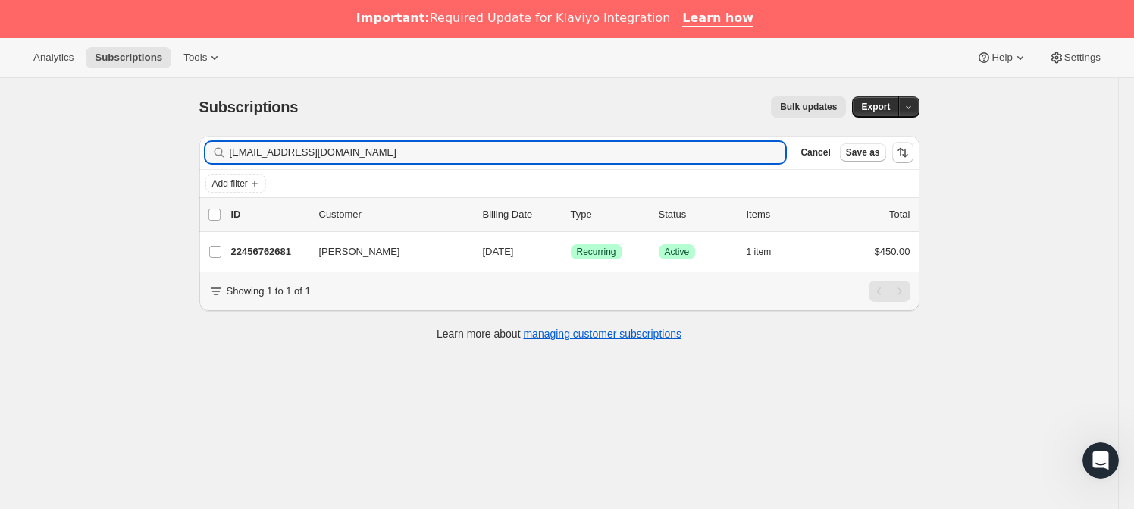
drag, startPoint x: 365, startPoint y: 144, endPoint x: 214, endPoint y: 146, distance: 151.6
click at [214, 146] on div "[EMAIL_ADDRESS][DOMAIN_NAME] Clear" at bounding box center [495, 152] width 581 height 21
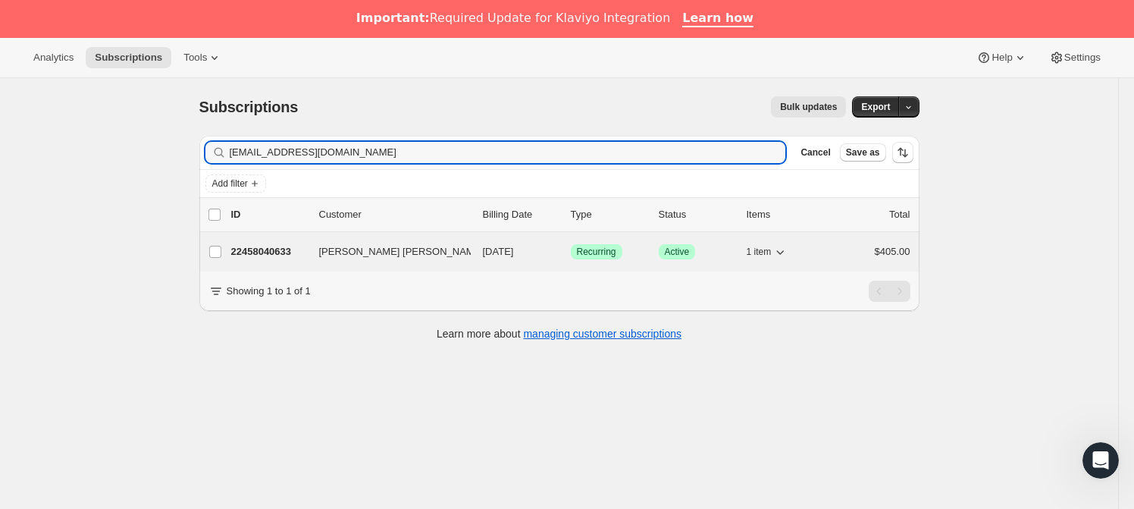
type input "[EMAIL_ADDRESS][DOMAIN_NAME]"
click at [293, 250] on p "22458040633" at bounding box center [269, 251] width 76 height 15
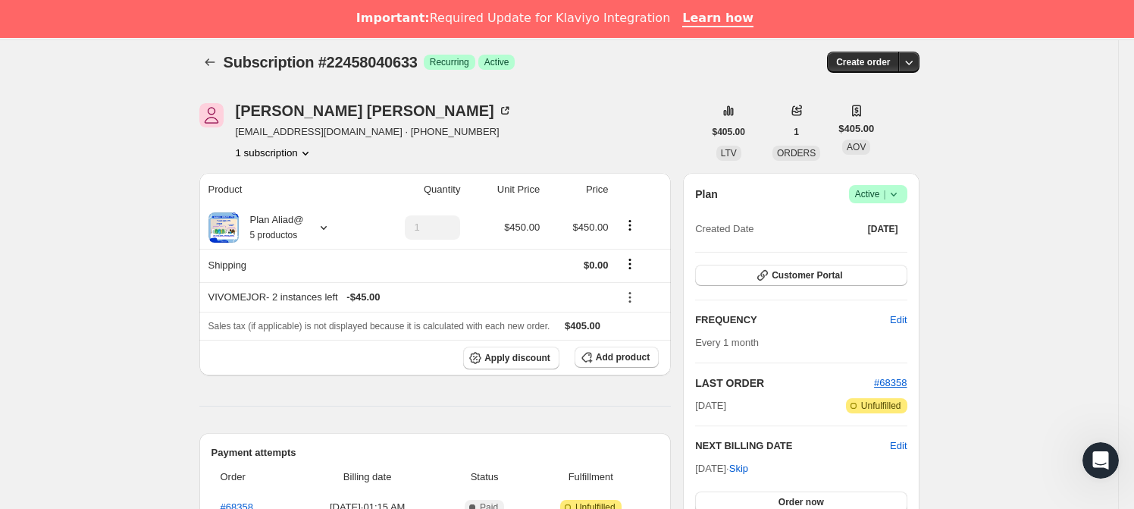
scroll to position [24, 0]
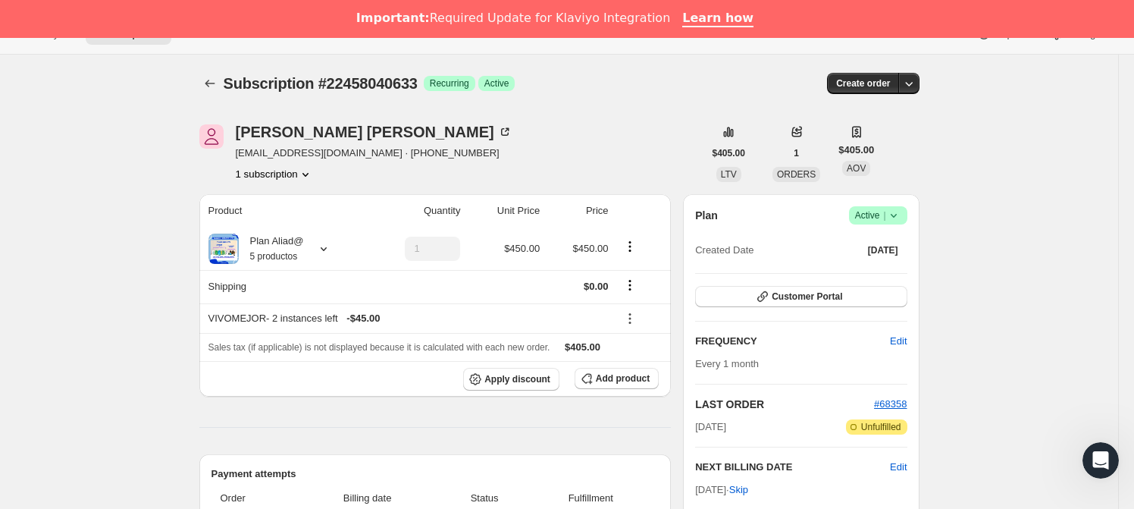
click at [878, 209] on span "Active |" at bounding box center [878, 215] width 46 height 15
click at [872, 273] on span "Cancel subscription" at bounding box center [883, 270] width 86 height 11
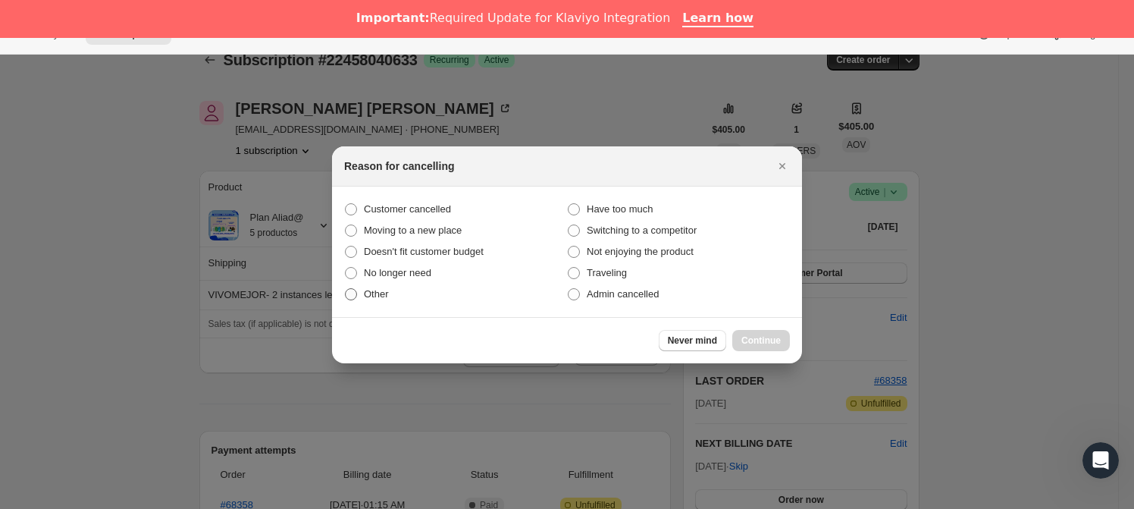
drag, startPoint x: 358, startPoint y: 286, endPoint x: 415, endPoint y: 288, distance: 56.9
click at [359, 286] on label "Other" at bounding box center [455, 294] width 223 height 21
click at [346, 288] on input "Other" at bounding box center [345, 288] width 1 height 1
radio input "true"
drag, startPoint x: 763, startPoint y: 336, endPoint x: 755, endPoint y: 333, distance: 8.9
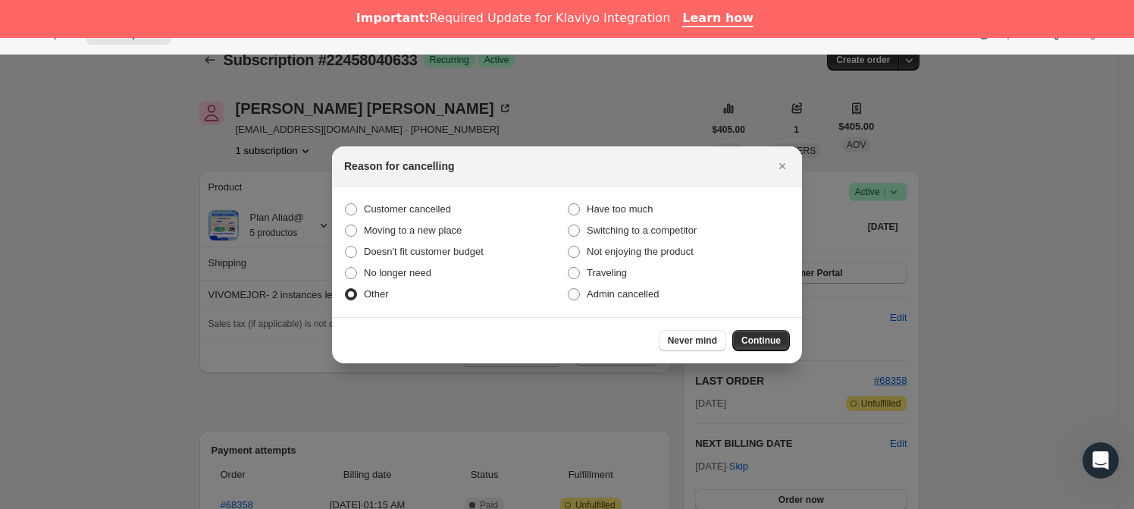
click at [763, 336] on span "Continue" at bounding box center [760, 340] width 39 height 12
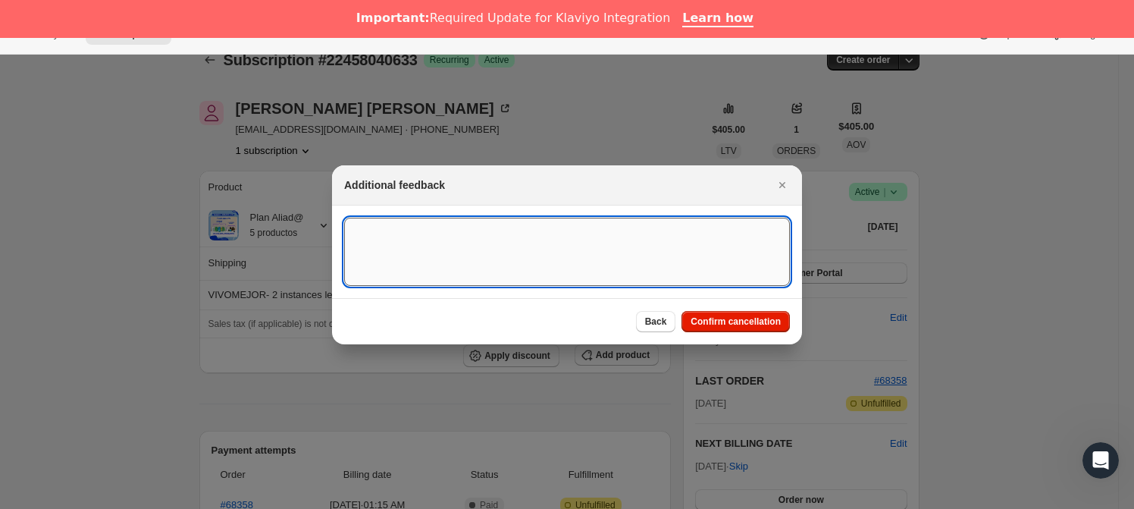
click at [490, 258] on textarea ":r1oc:" at bounding box center [567, 252] width 446 height 68
drag, startPoint x: 484, startPoint y: 228, endPoint x: 306, endPoint y: 231, distance: 178.2
type textarea "NO HAY SUSK EN NACIONAL"
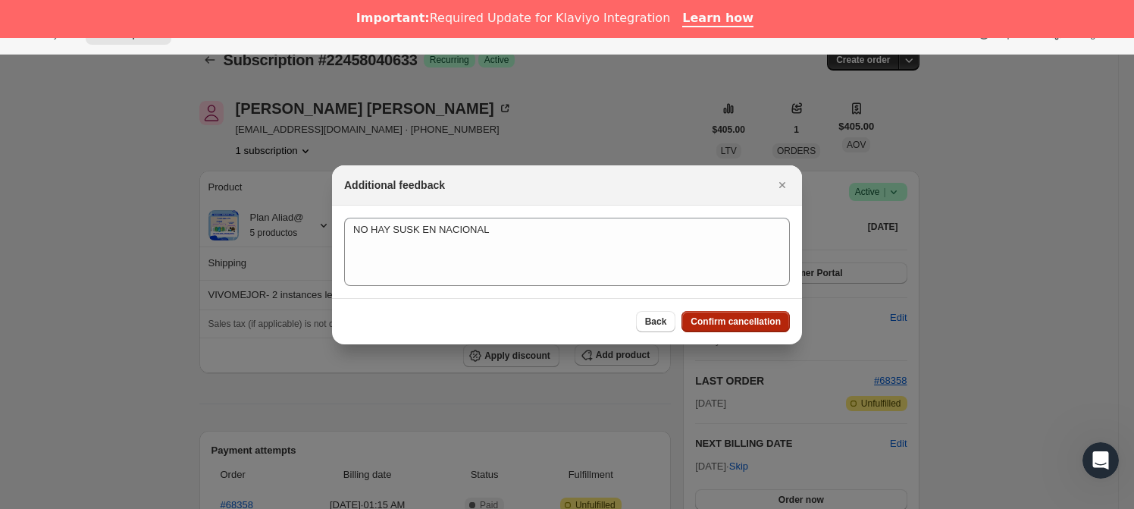
click at [716, 316] on span "Confirm cancellation" at bounding box center [736, 321] width 90 height 12
